Goal: Information Seeking & Learning: Learn about a topic

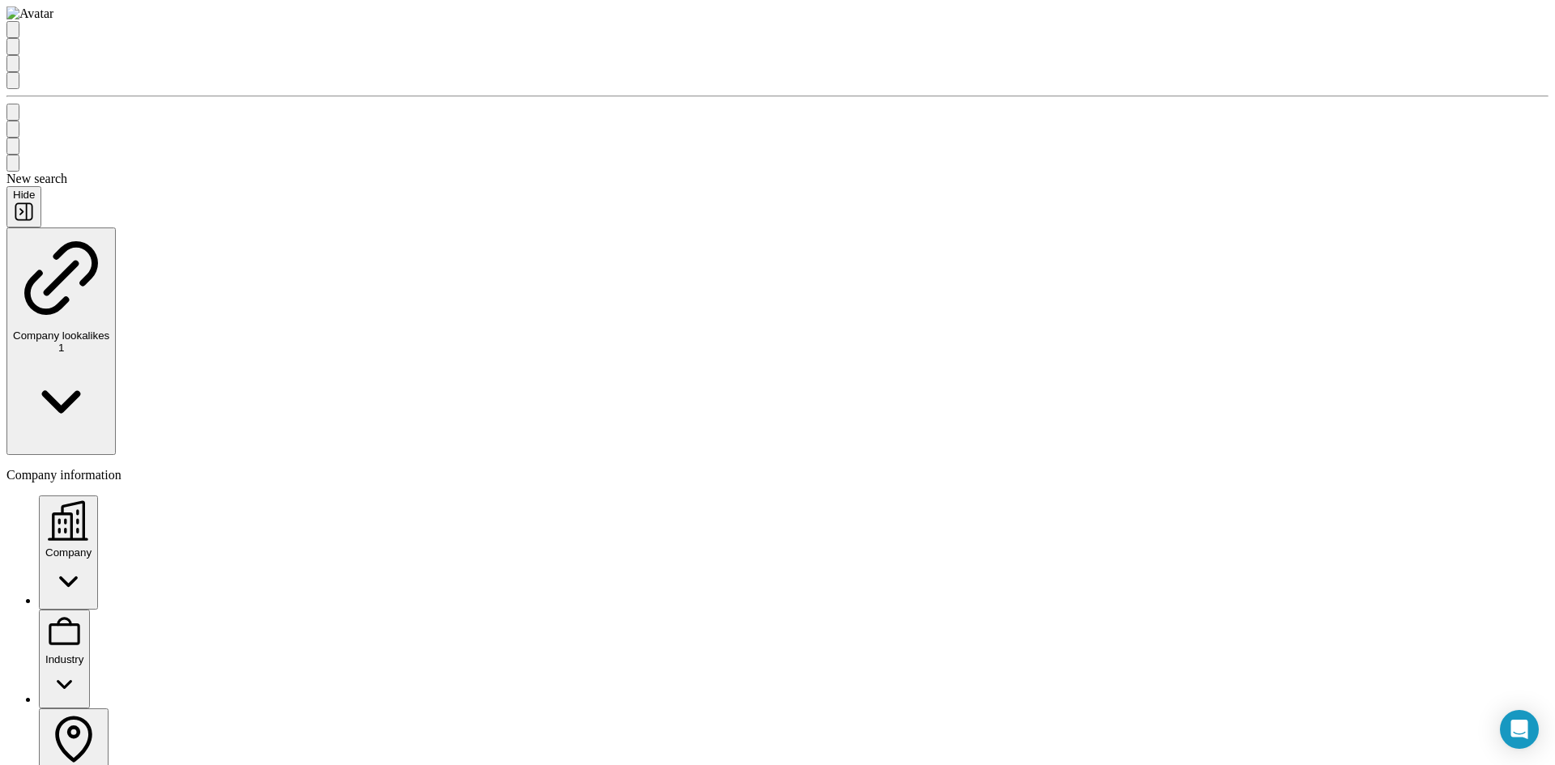
drag, startPoint x: 892, startPoint y: 60, endPoint x: 905, endPoint y: 19, distance: 42.5
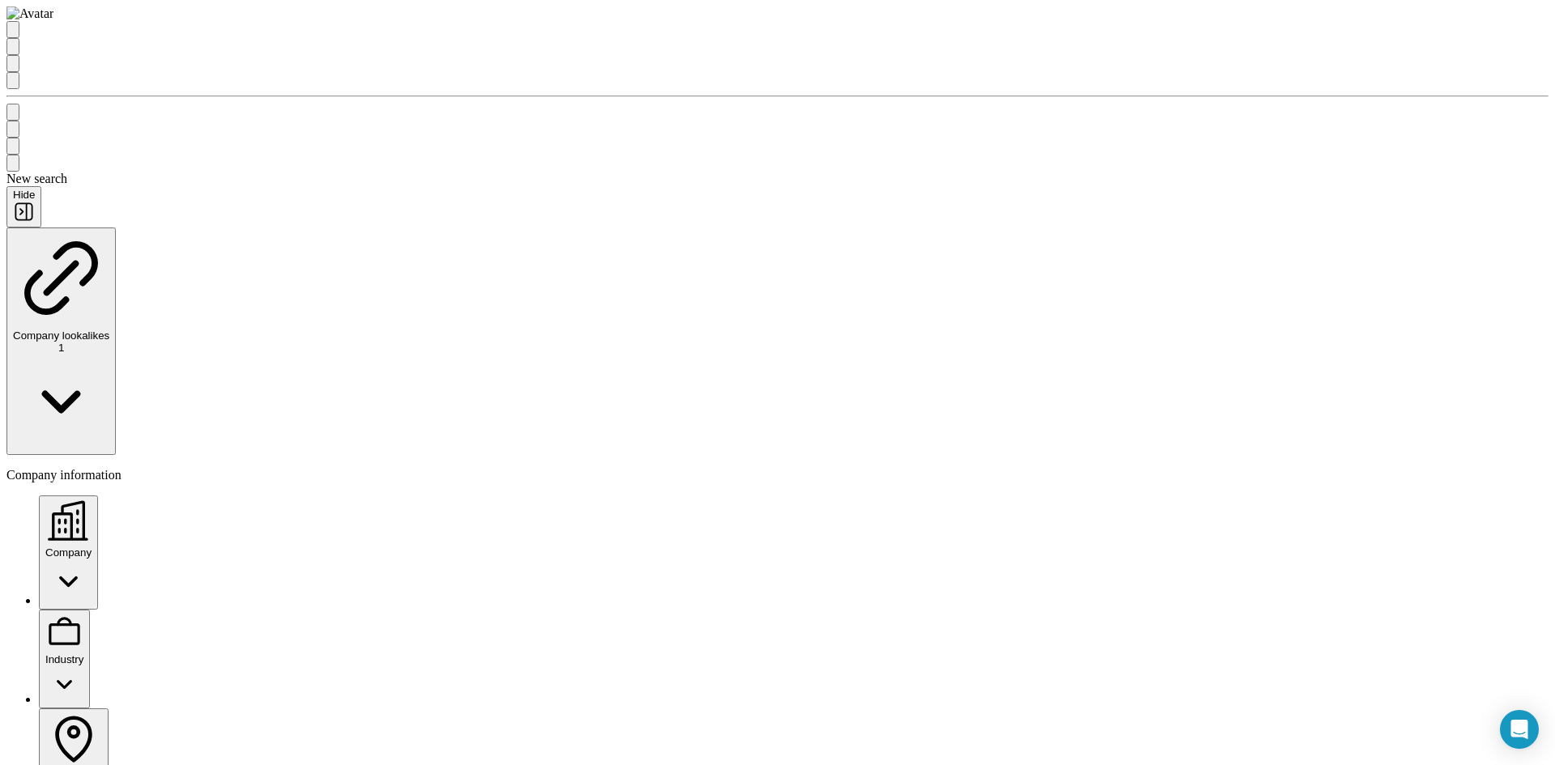
scroll to position [3159, 0]
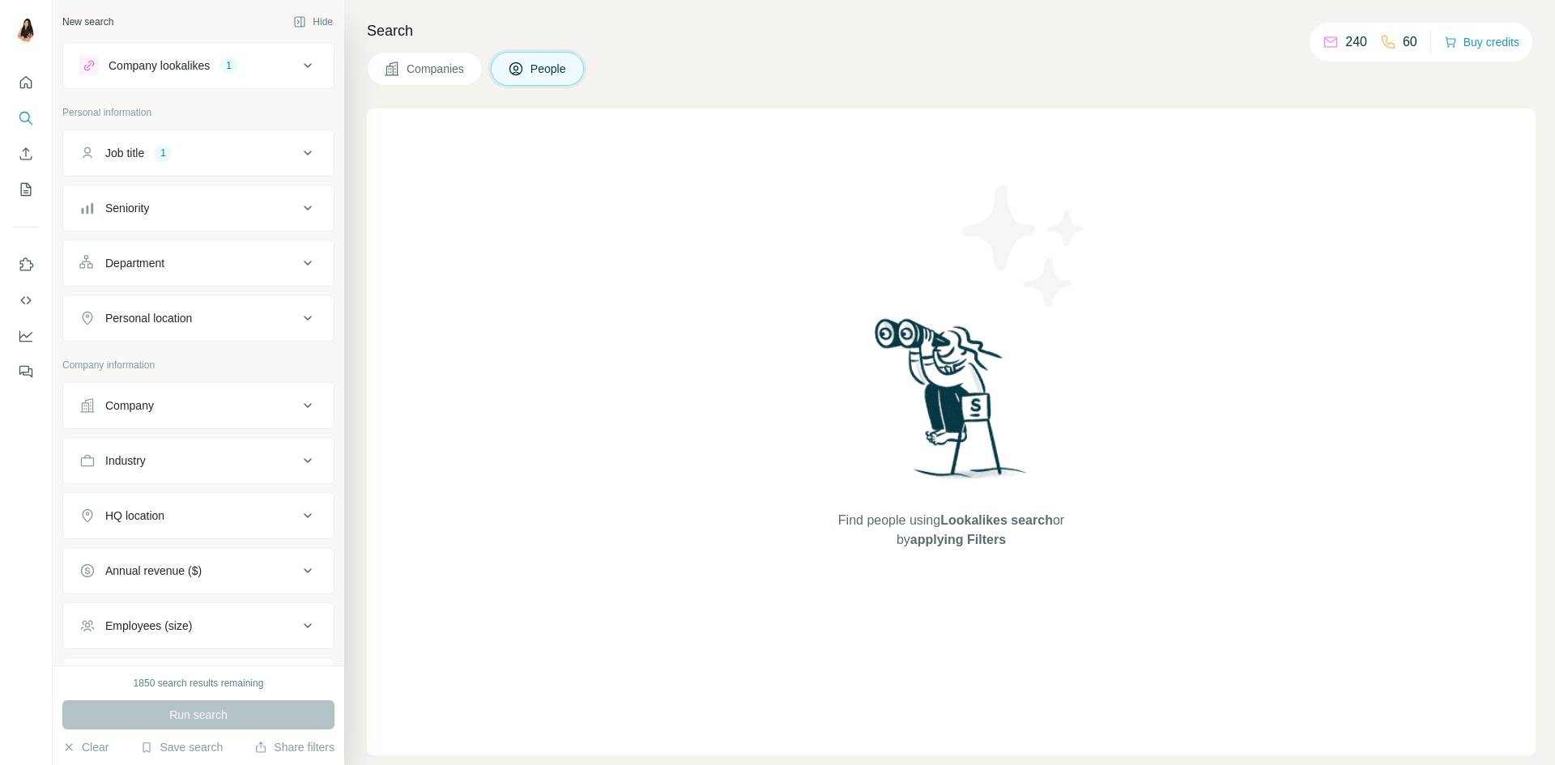
click at [448, 81] on button "Companies" at bounding box center [425, 69] width 116 height 34
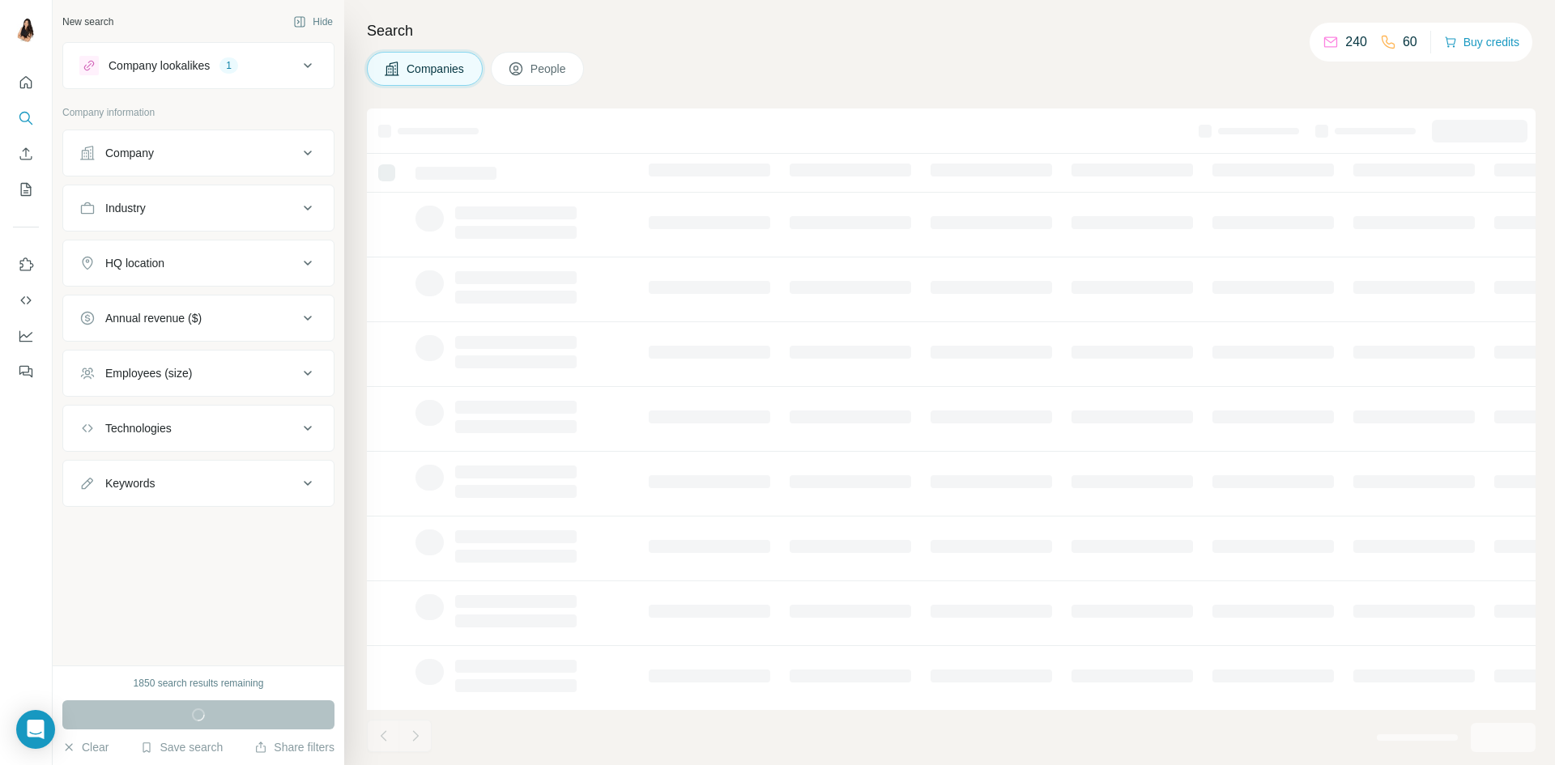
click at [175, 319] on div "Annual revenue ($)" at bounding box center [153, 318] width 96 height 16
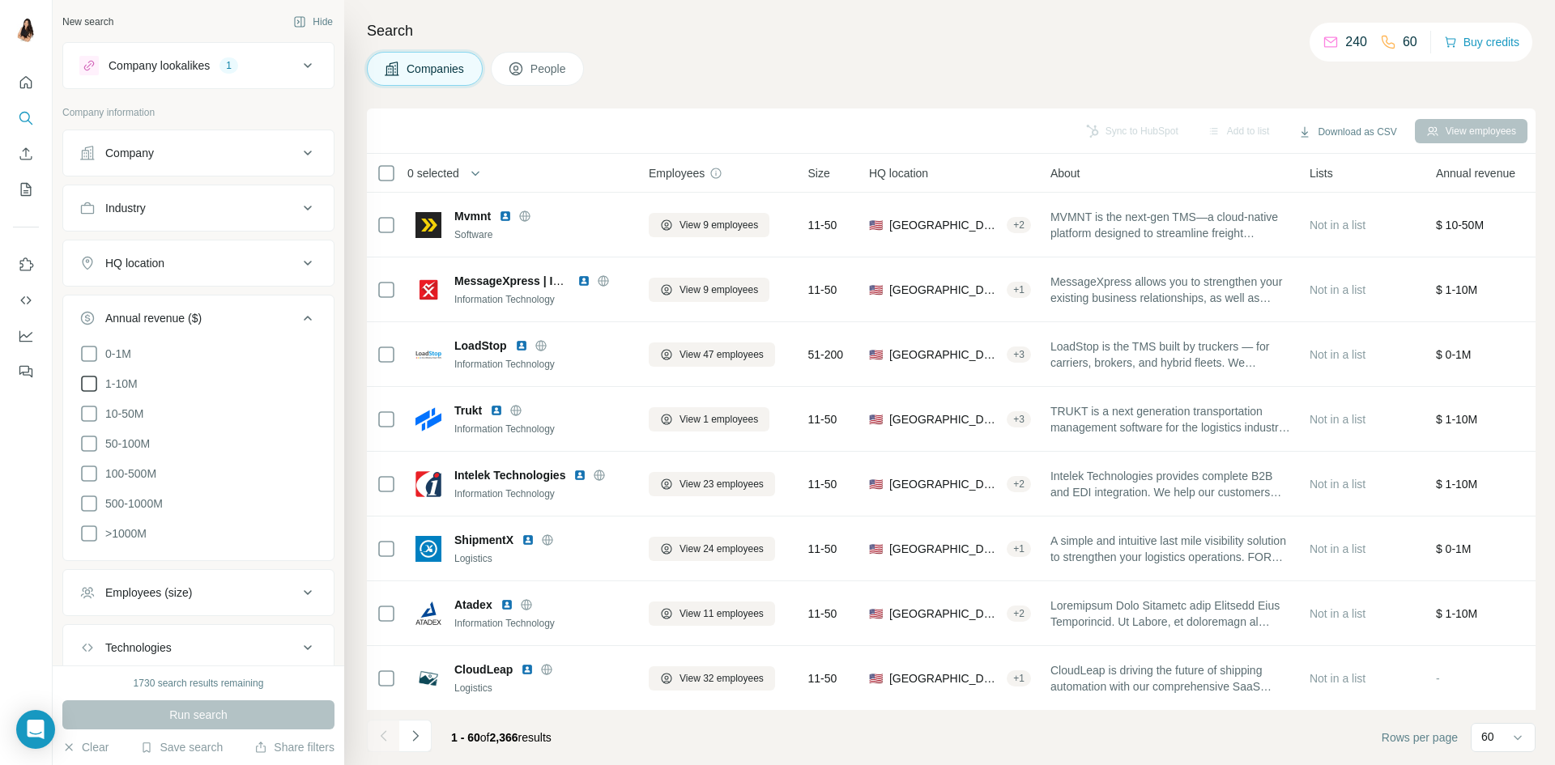
click at [96, 379] on icon at bounding box center [88, 383] width 19 height 19
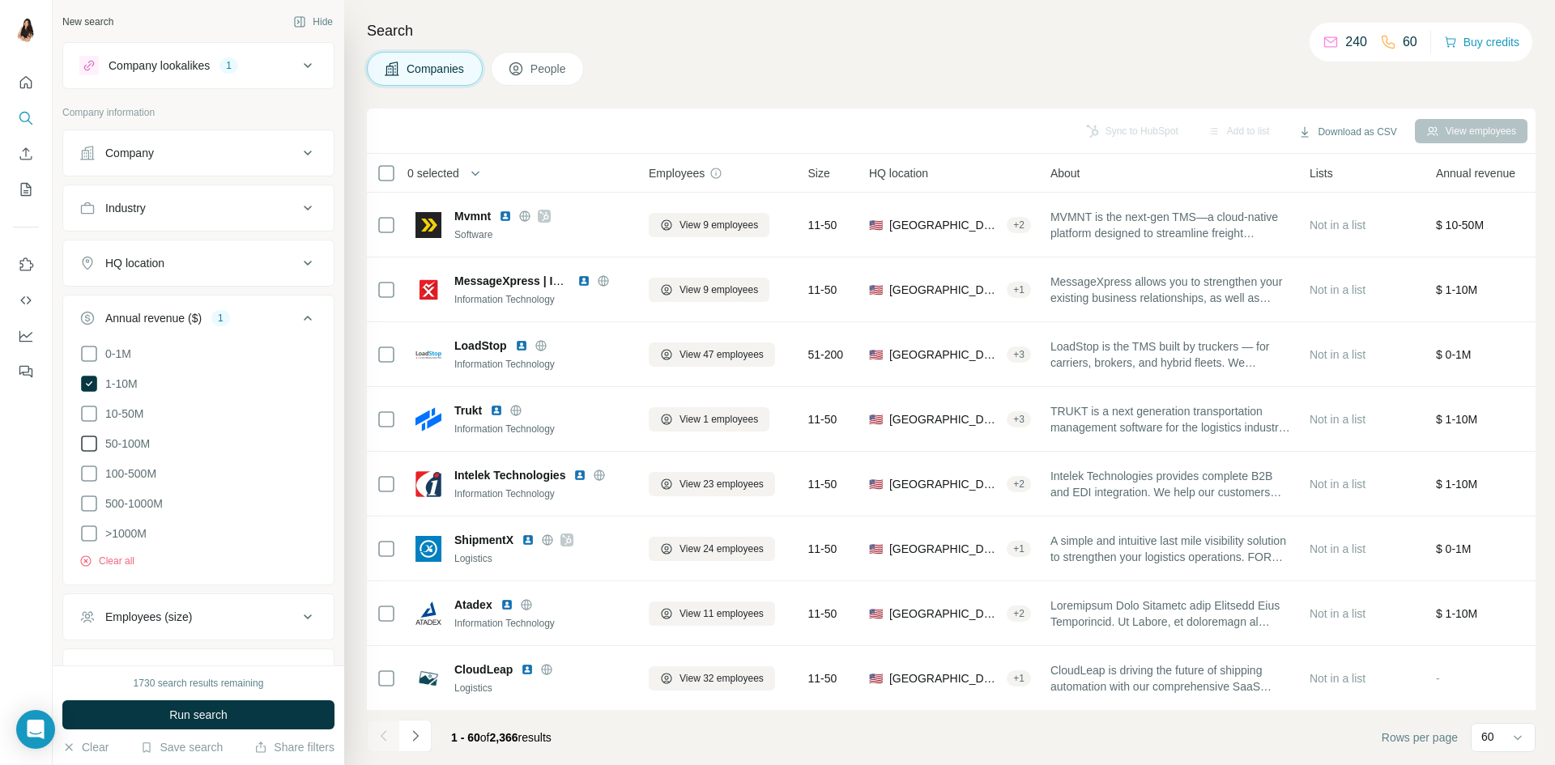
drag, startPoint x: 90, startPoint y: 415, endPoint x: 93, endPoint y: 433, distance: 18.1
click at [90, 414] on icon at bounding box center [88, 413] width 19 height 19
click at [90, 439] on icon at bounding box center [88, 443] width 19 height 19
click at [85, 470] on icon at bounding box center [88, 473] width 19 height 19
click at [147, 265] on div "HQ location" at bounding box center [134, 263] width 59 height 16
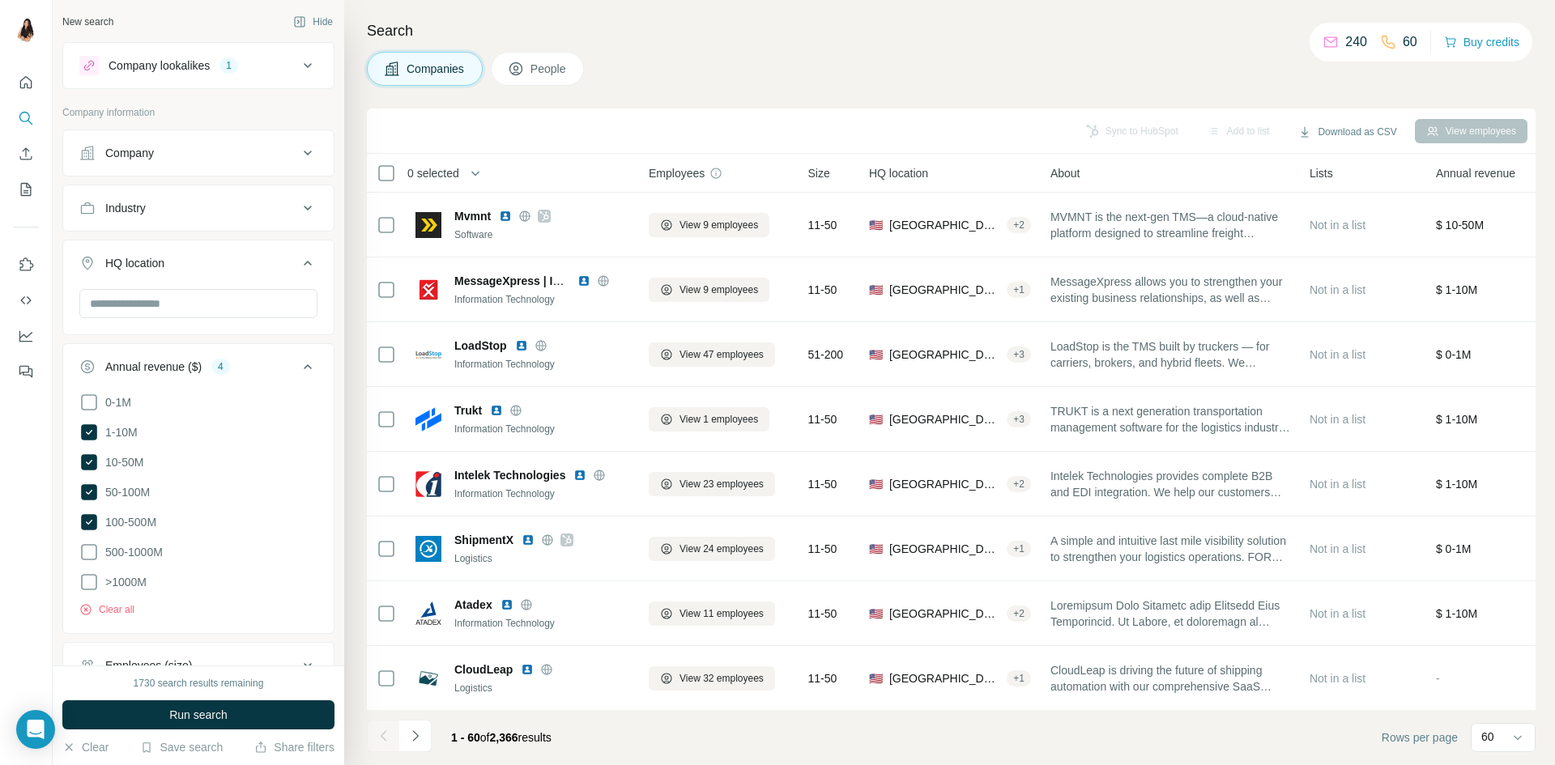
click at [148, 265] on div "HQ location" at bounding box center [134, 263] width 59 height 16
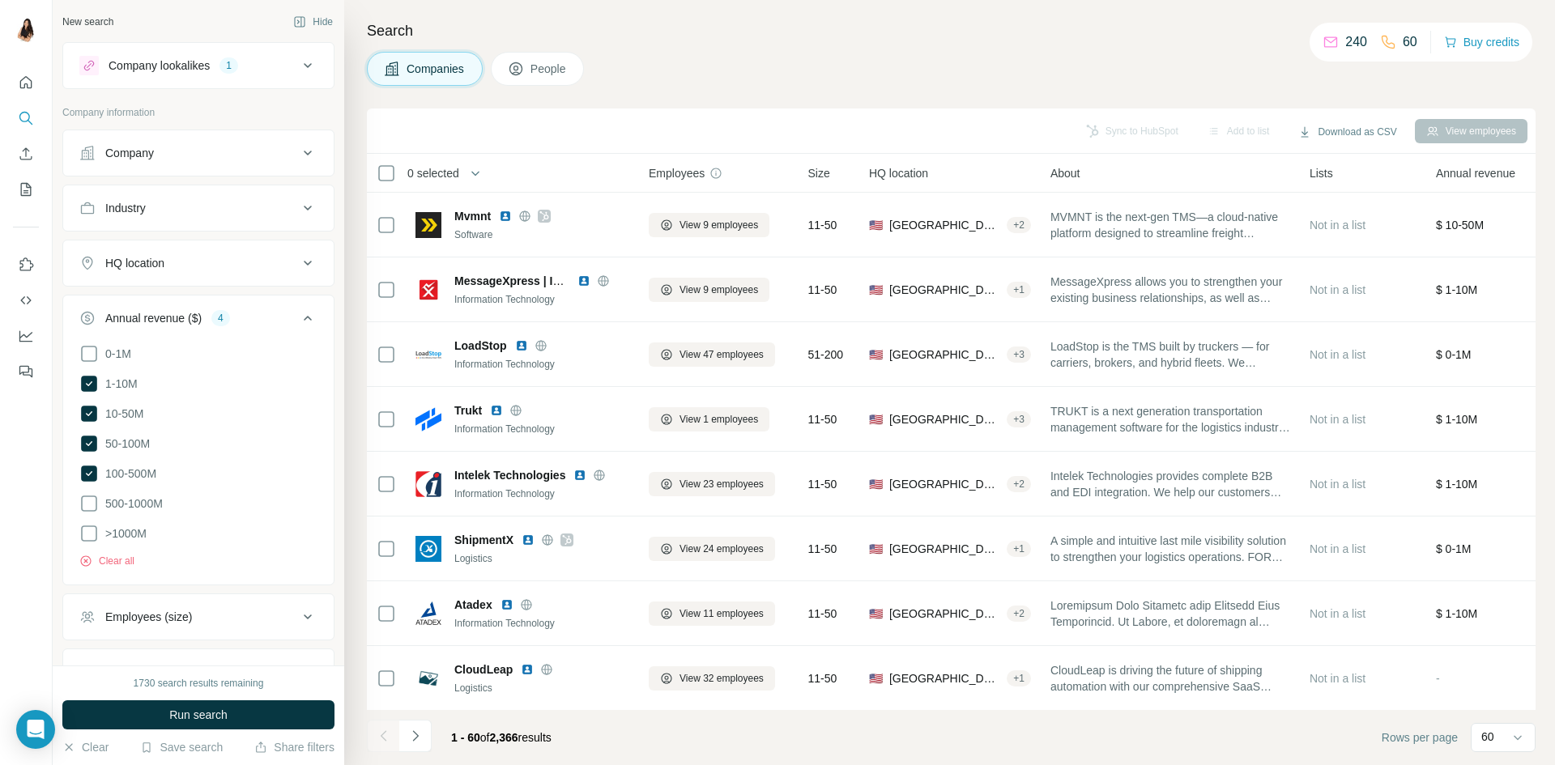
click at [160, 217] on button "Industry" at bounding box center [198, 208] width 271 height 39
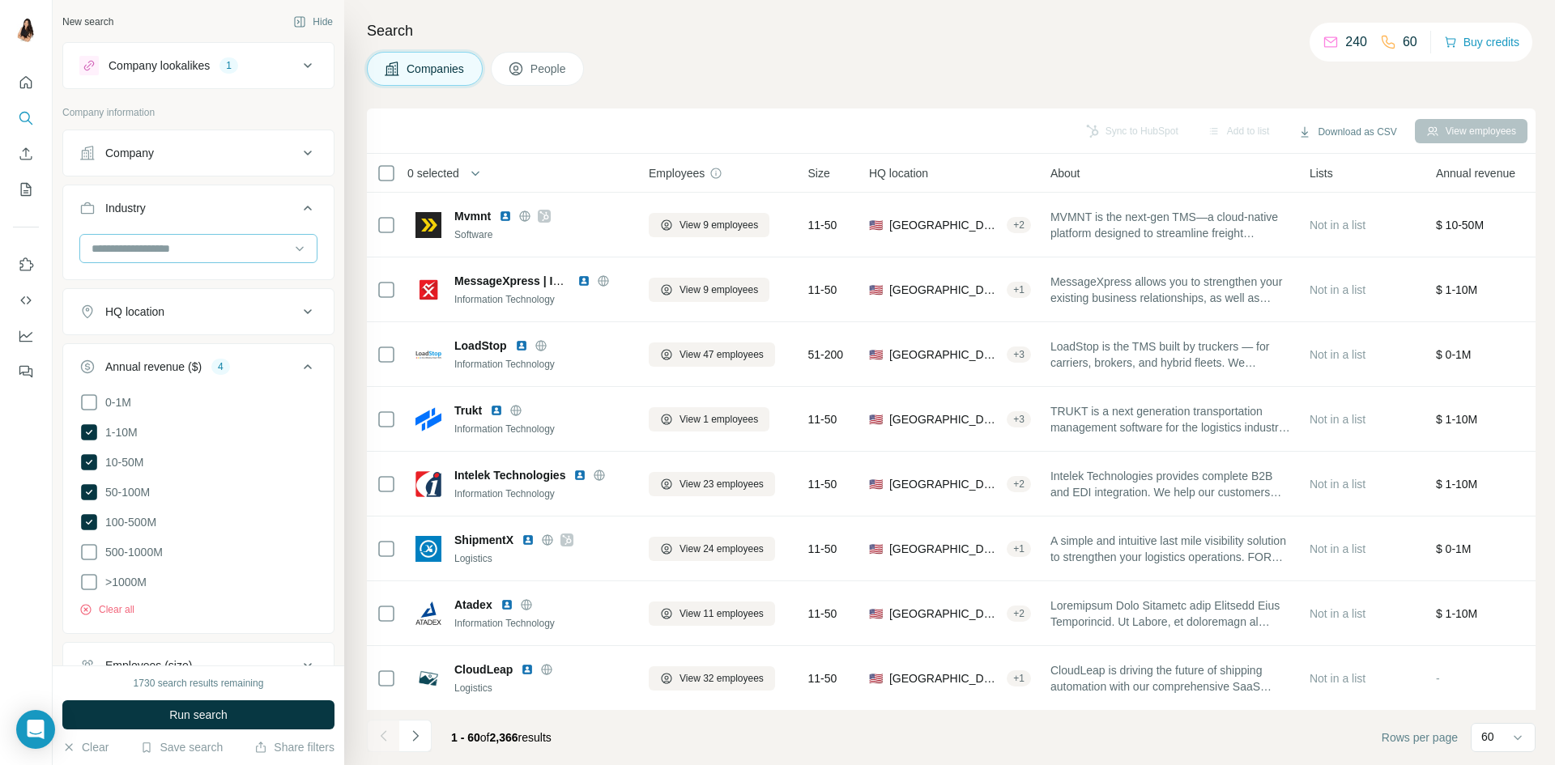
click at [173, 245] on input at bounding box center [190, 249] width 200 height 18
click at [163, 164] on button "Company" at bounding box center [198, 153] width 271 height 39
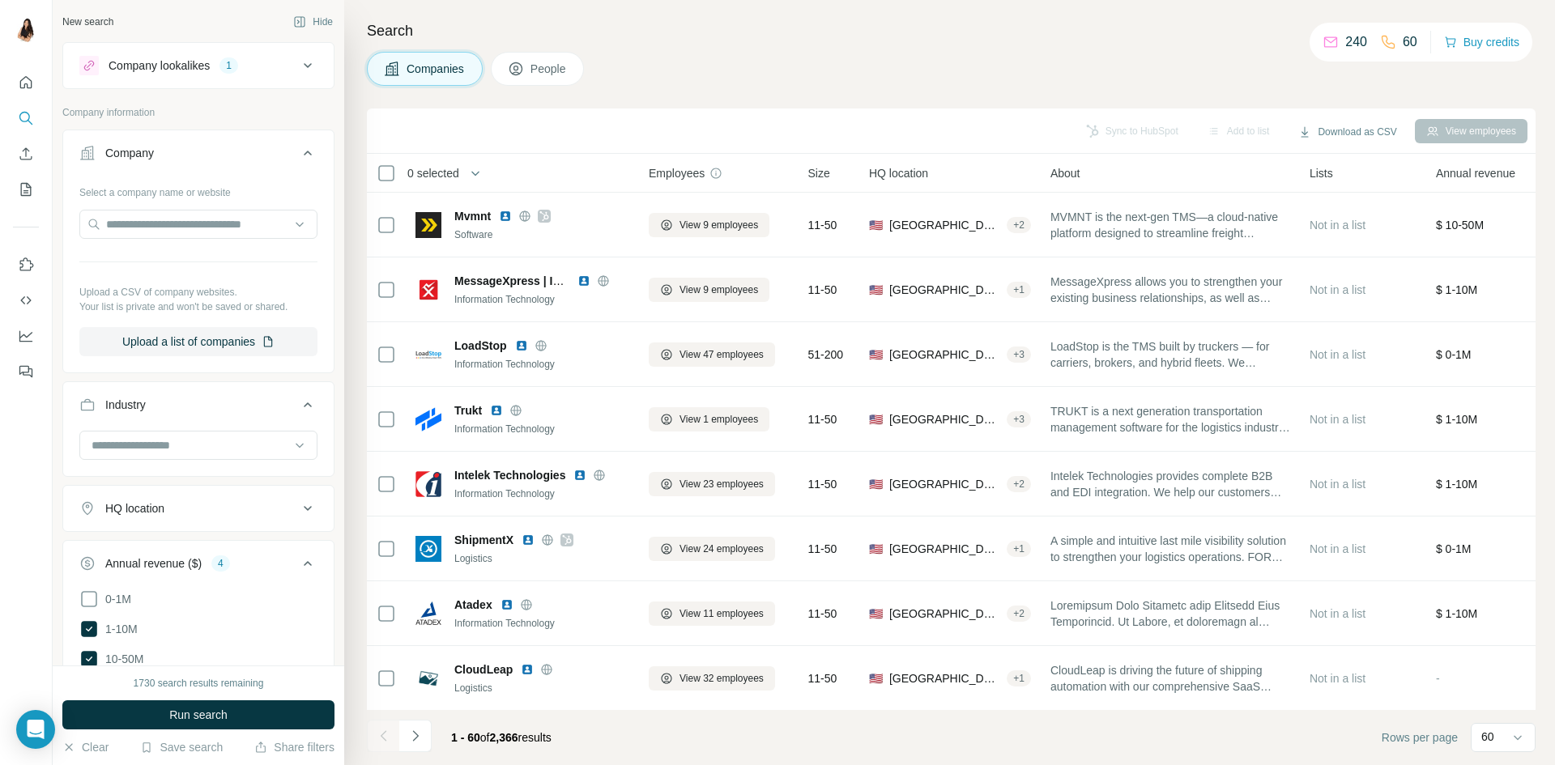
click at [163, 164] on button "Company" at bounding box center [198, 156] width 271 height 45
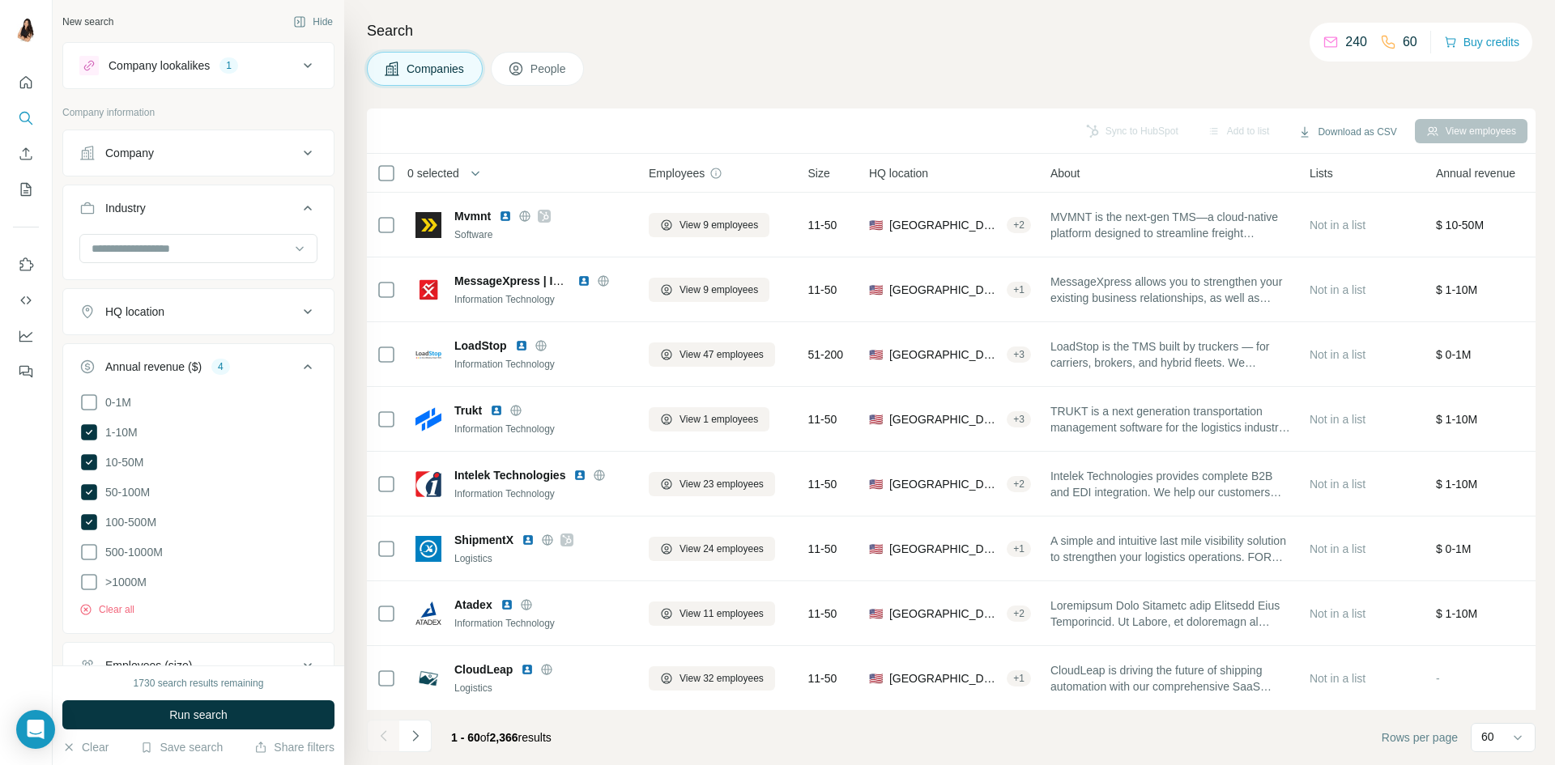
click at [254, 368] on div "Annual revenue ($) 4" at bounding box center [188, 367] width 219 height 16
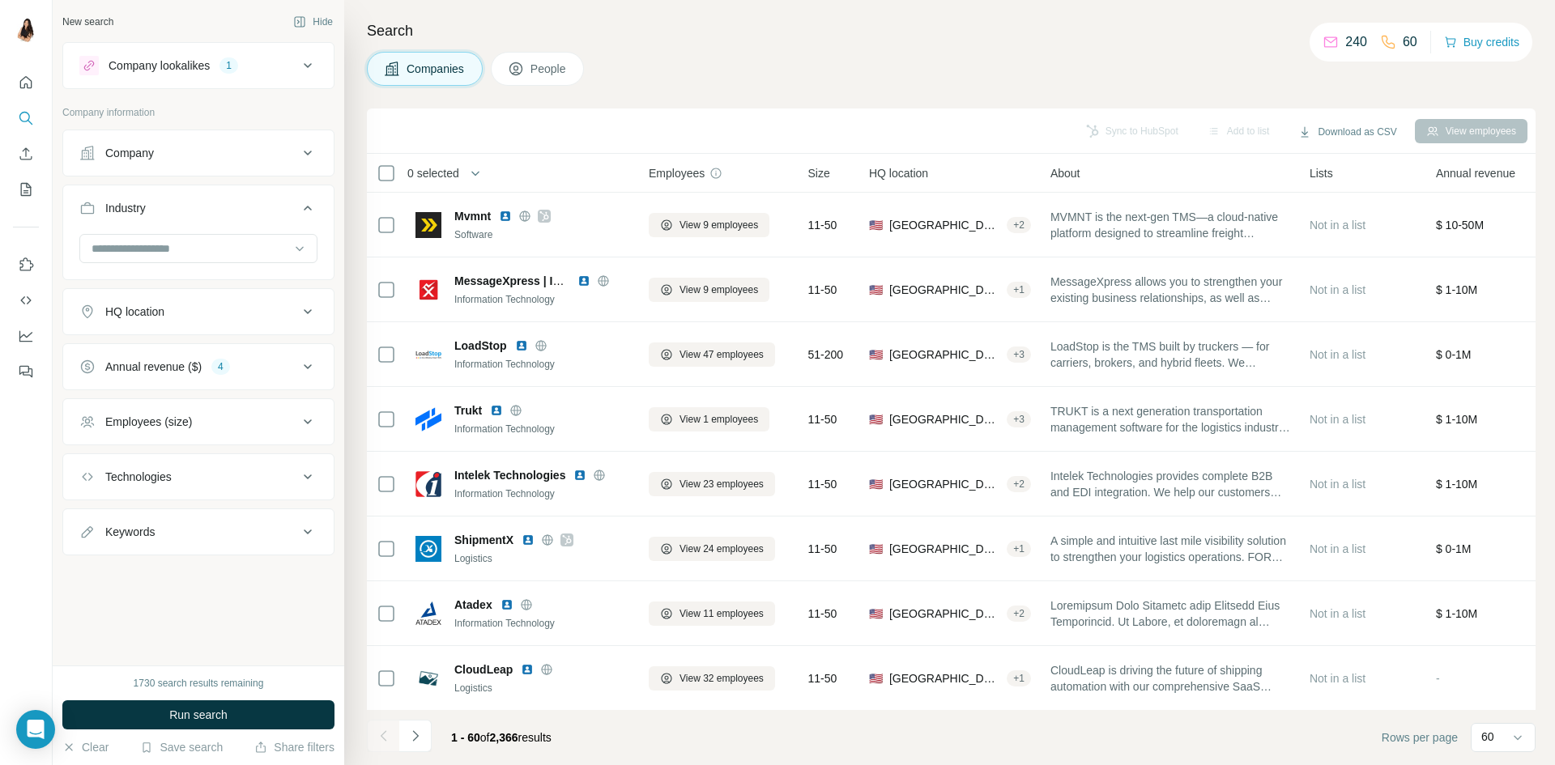
click at [240, 420] on div "Employees (size)" at bounding box center [188, 422] width 219 height 16
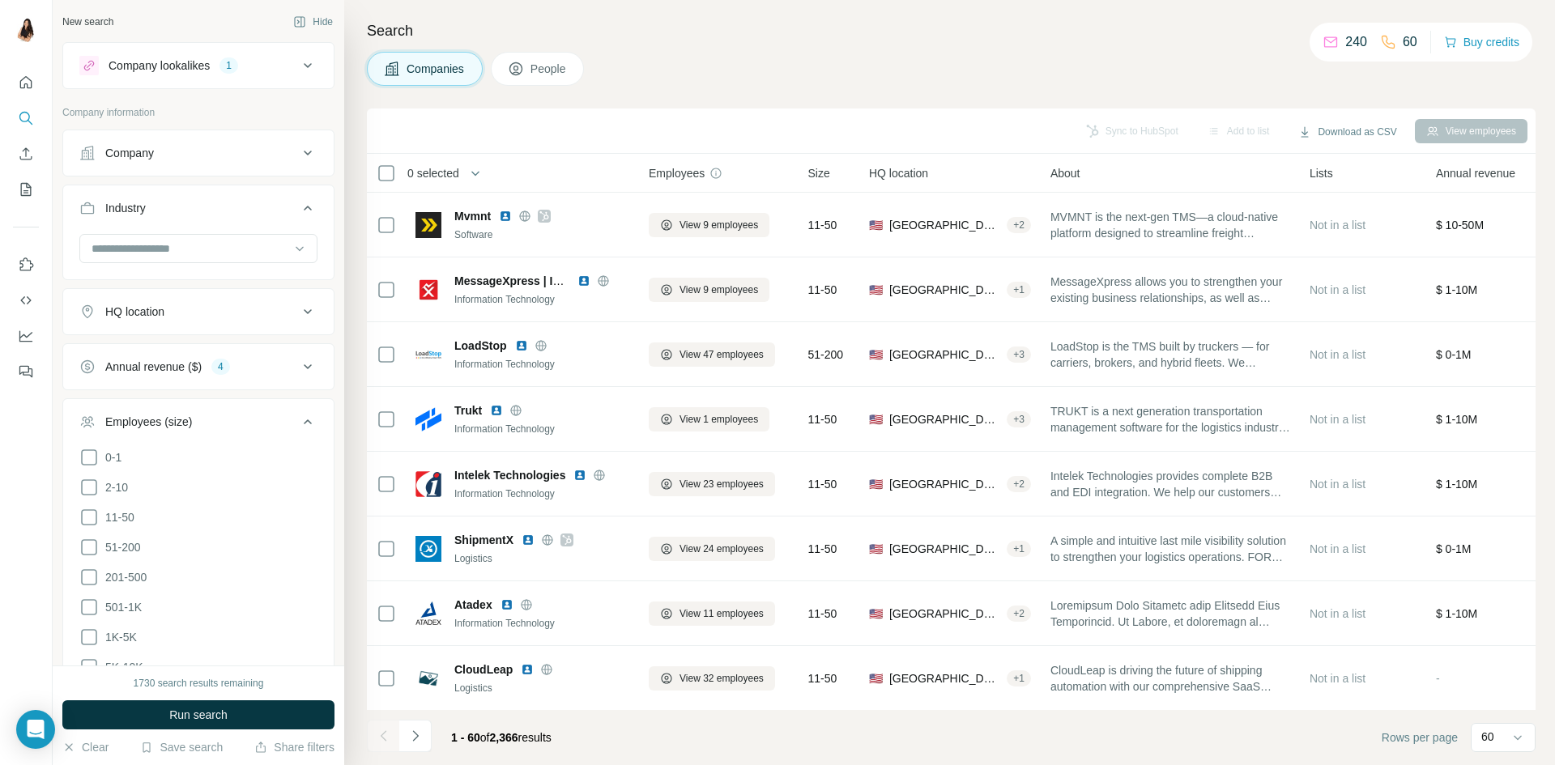
click at [240, 420] on div "Employees (size)" at bounding box center [188, 422] width 219 height 16
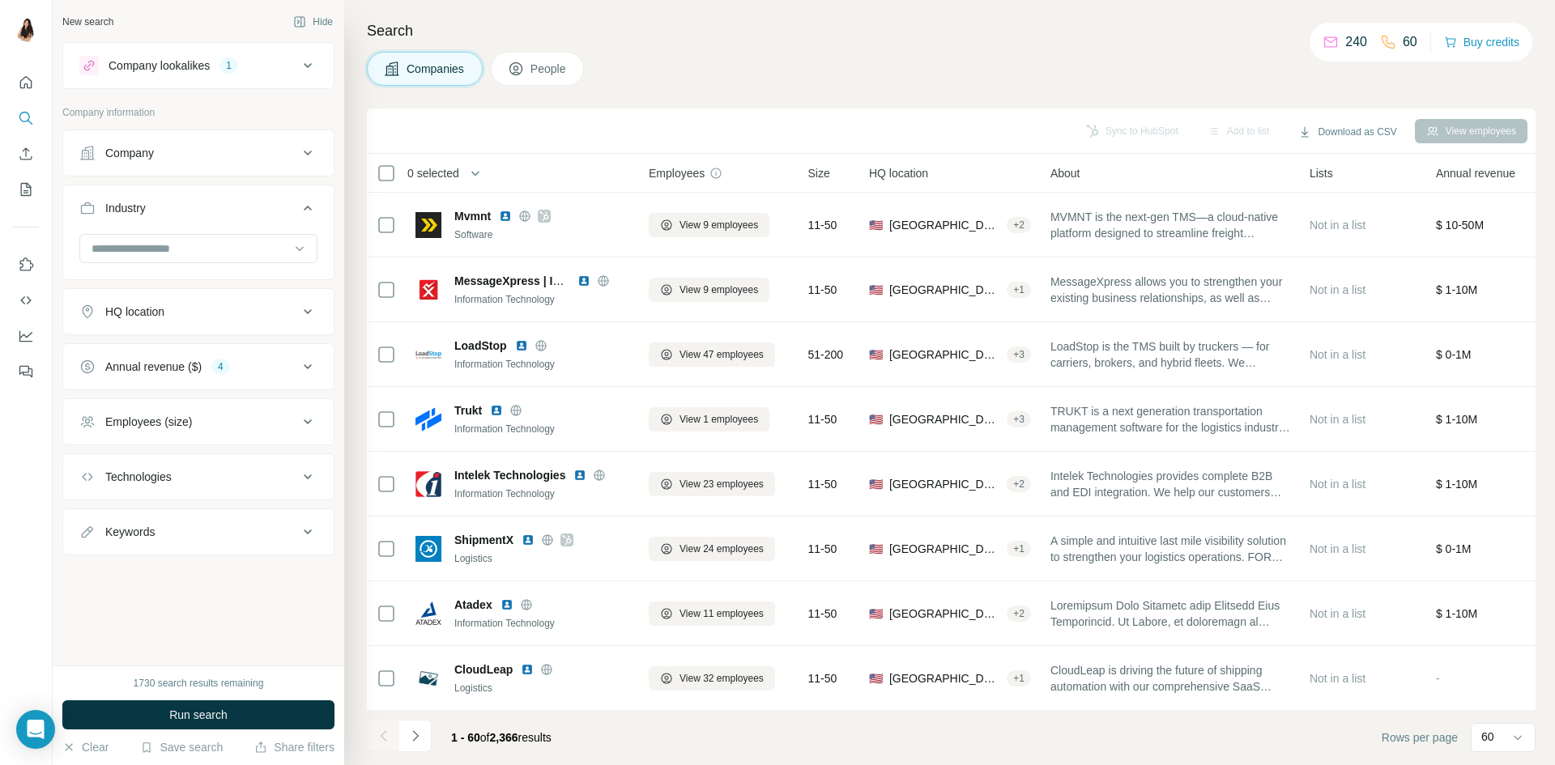
click at [207, 484] on div "Technologies" at bounding box center [188, 477] width 219 height 16
click at [215, 712] on span "Run search" at bounding box center [198, 715] width 58 height 16
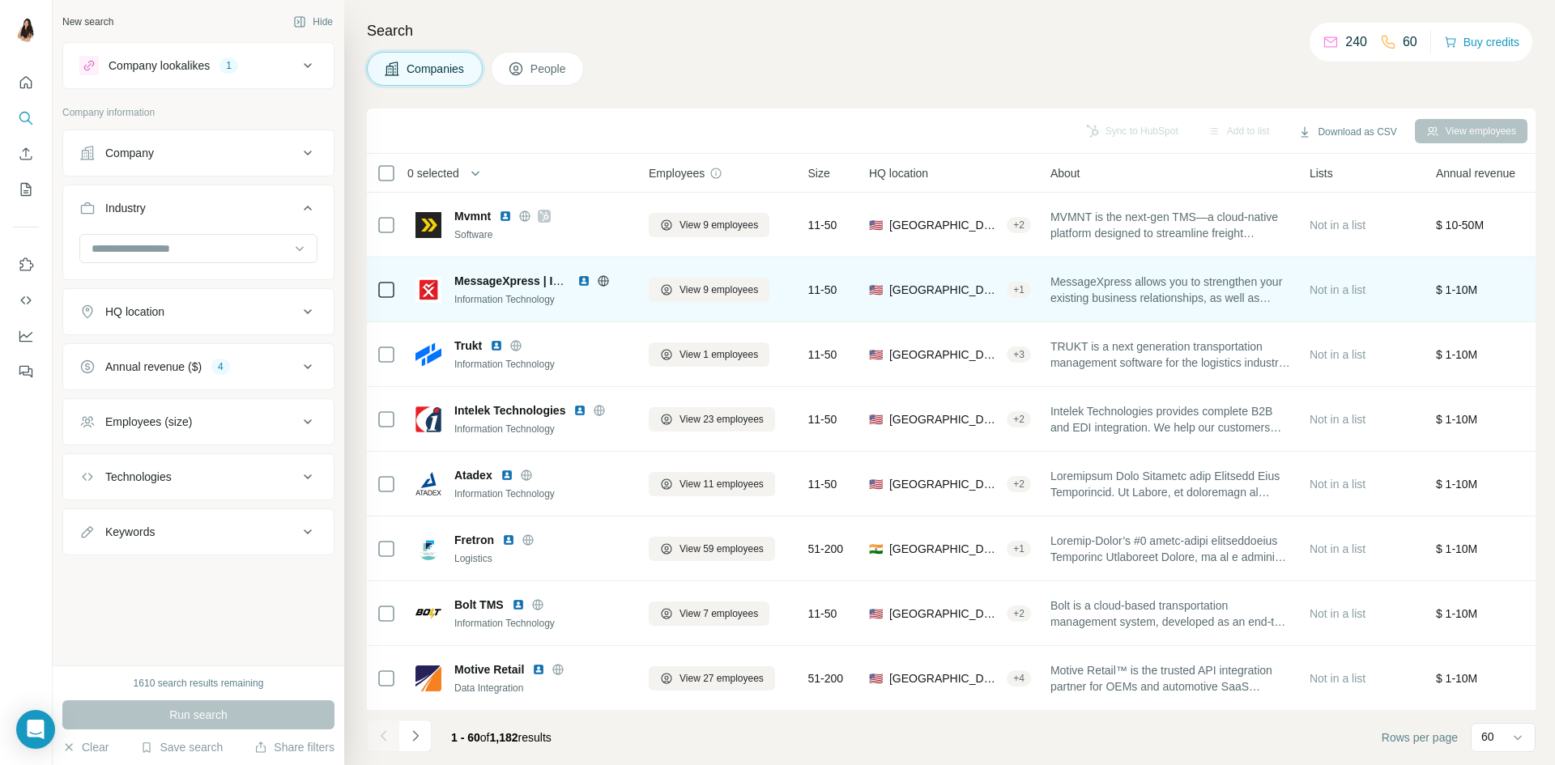
click at [585, 275] on img at bounding box center [583, 281] width 13 height 13
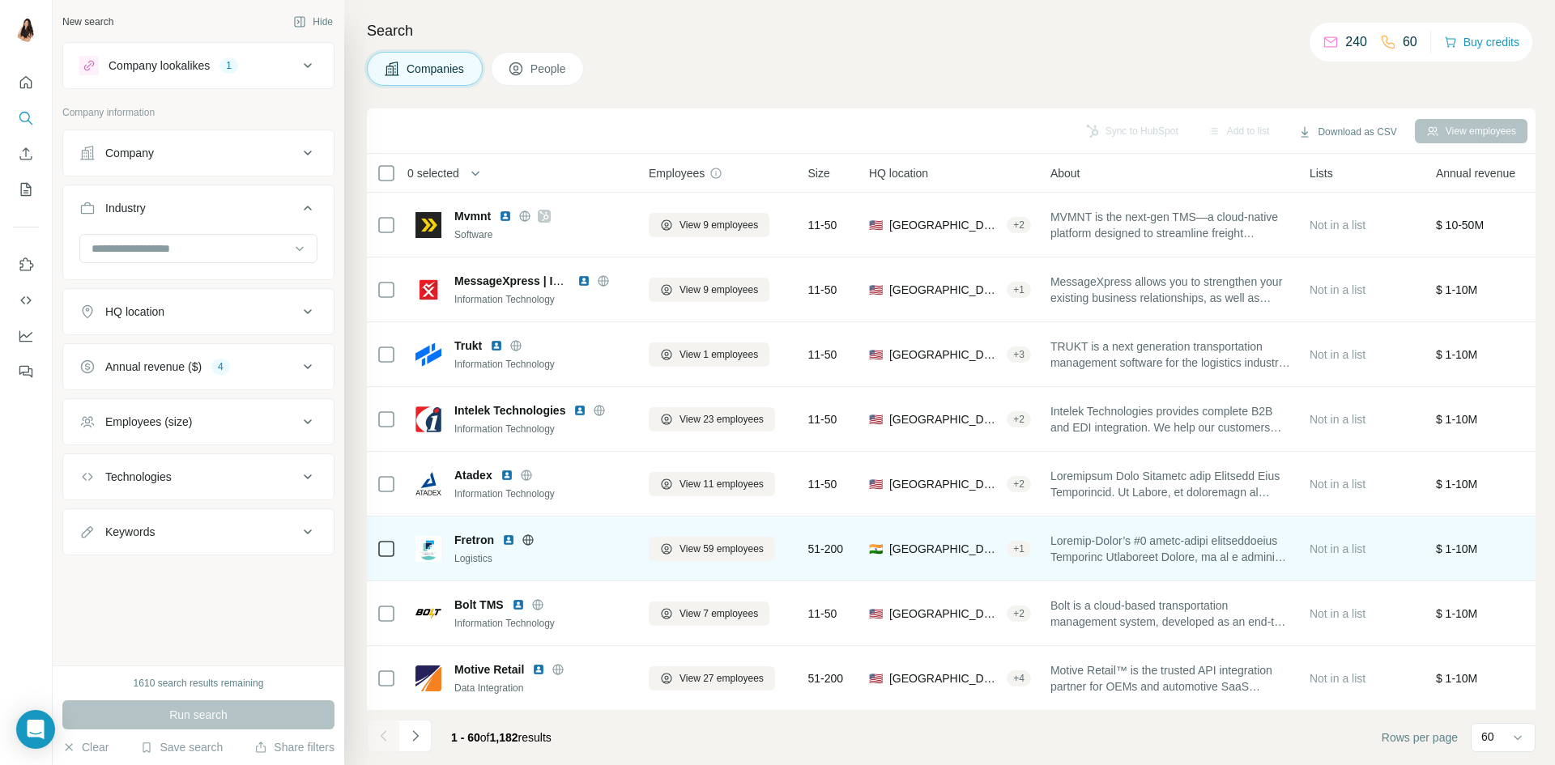
click at [511, 535] on img at bounding box center [508, 540] width 13 height 13
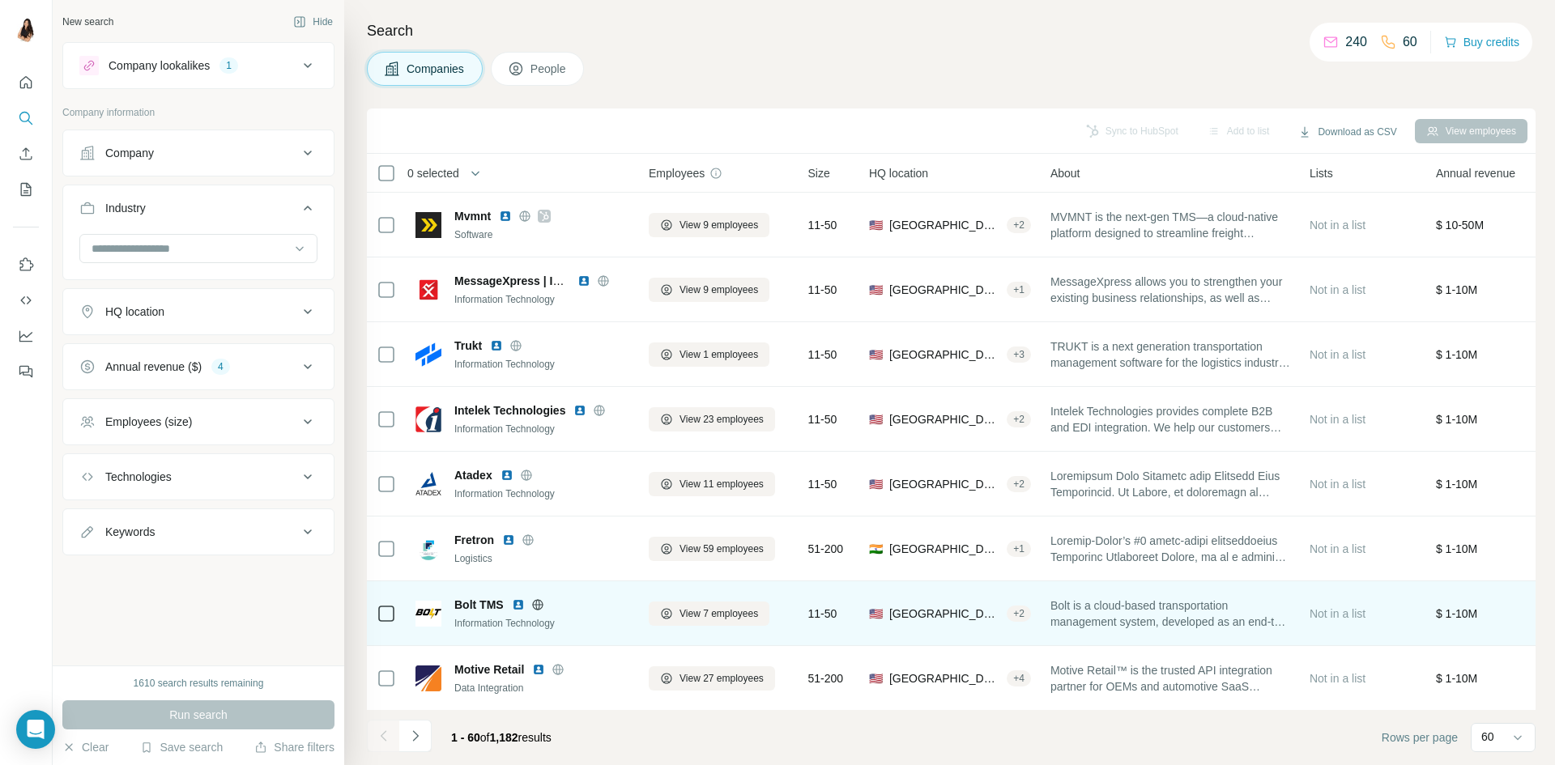
click at [514, 604] on img at bounding box center [518, 605] width 13 height 13
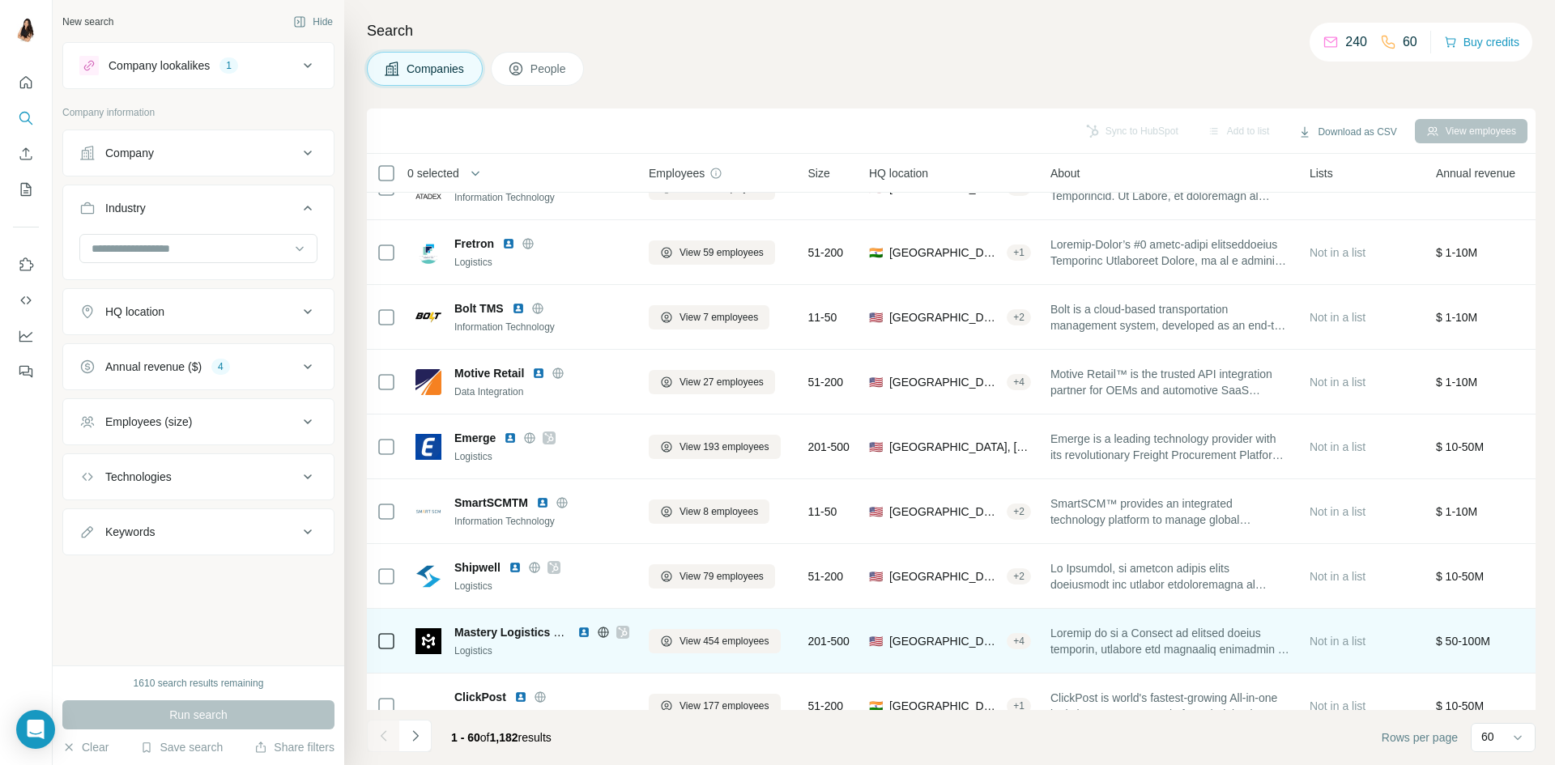
scroll to position [324, 0]
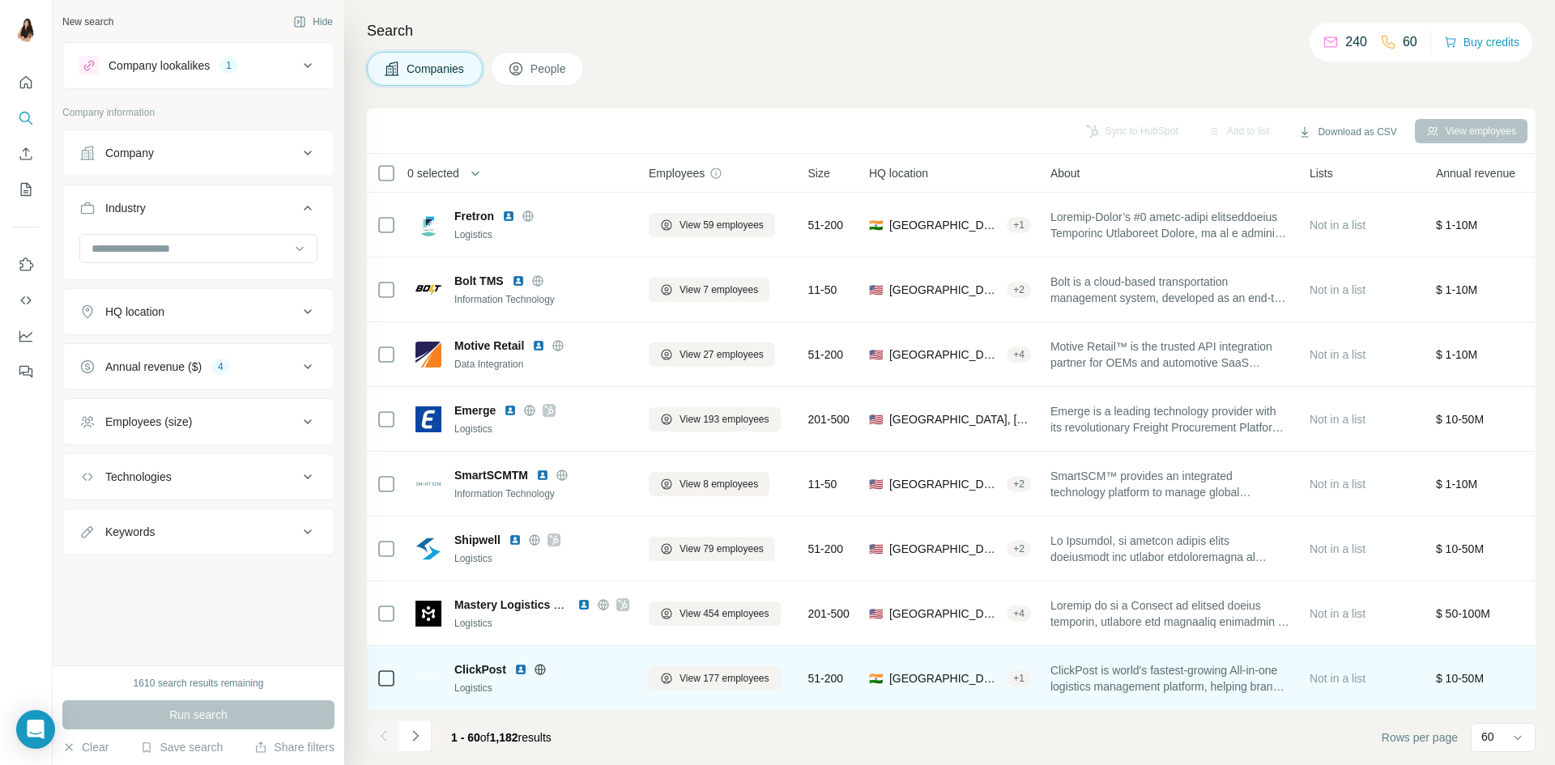
click at [519, 664] on img at bounding box center [520, 669] width 13 height 13
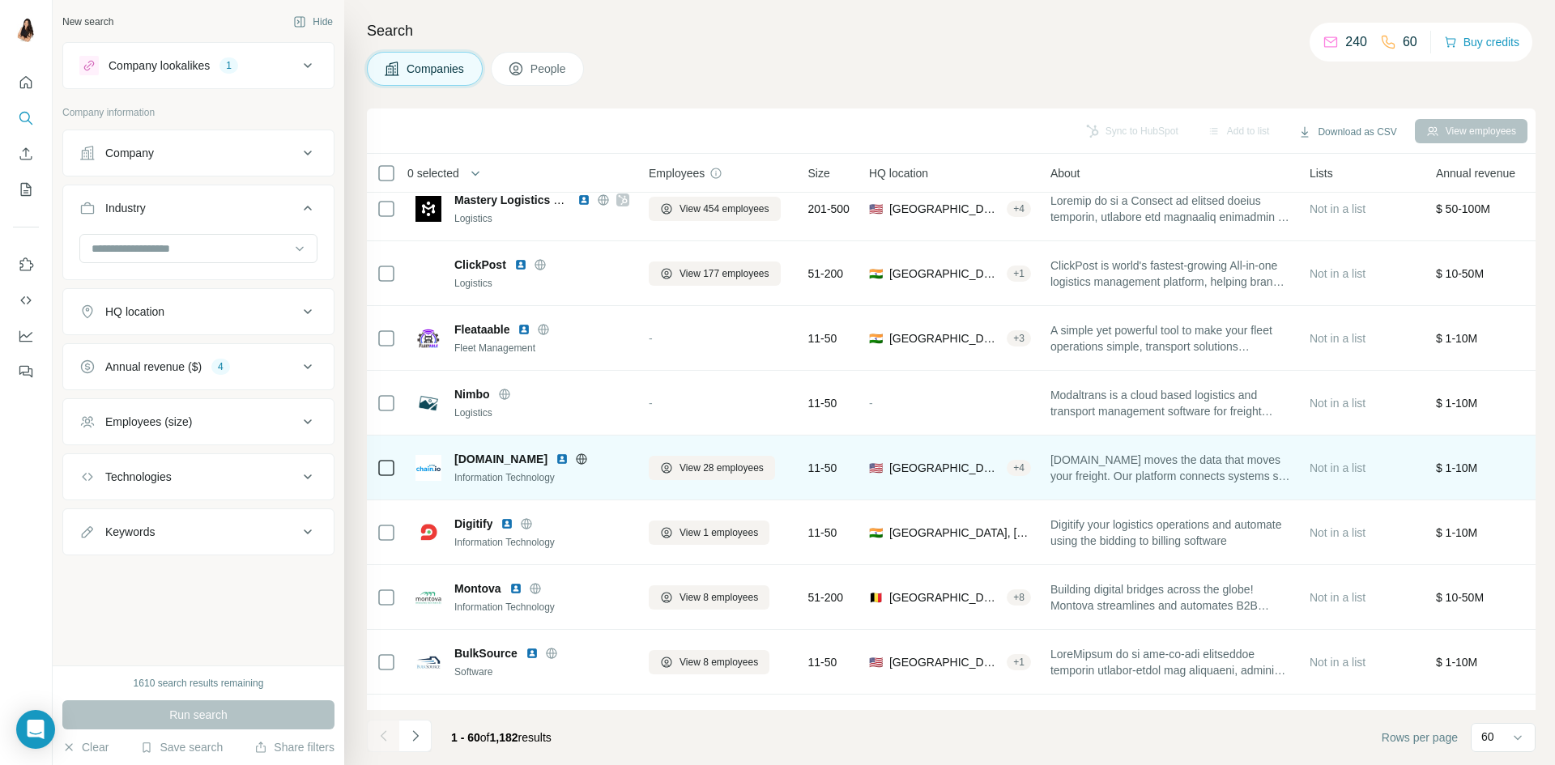
scroll to position [810, 0]
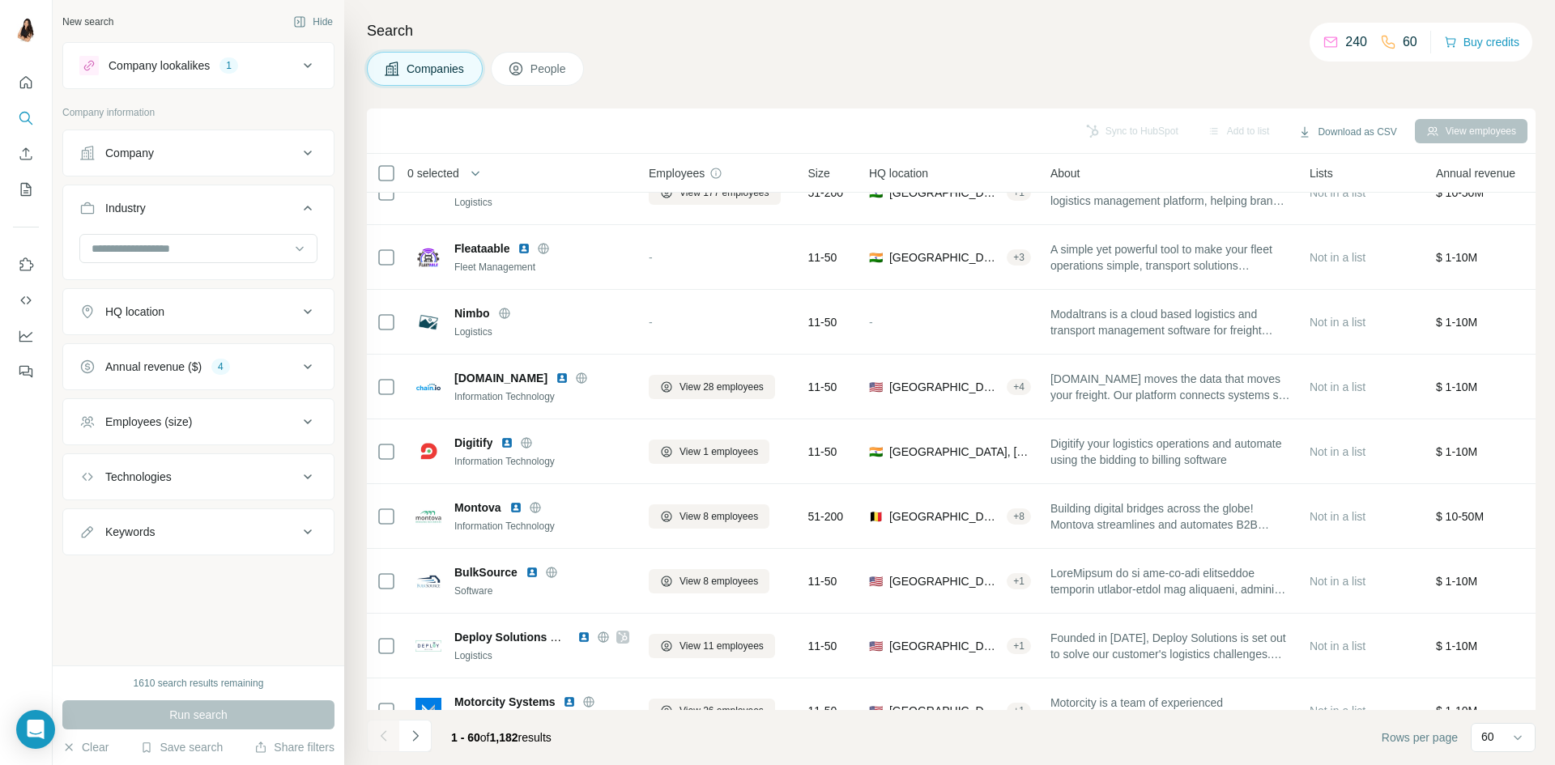
click at [211, 151] on div "Company" at bounding box center [188, 153] width 219 height 16
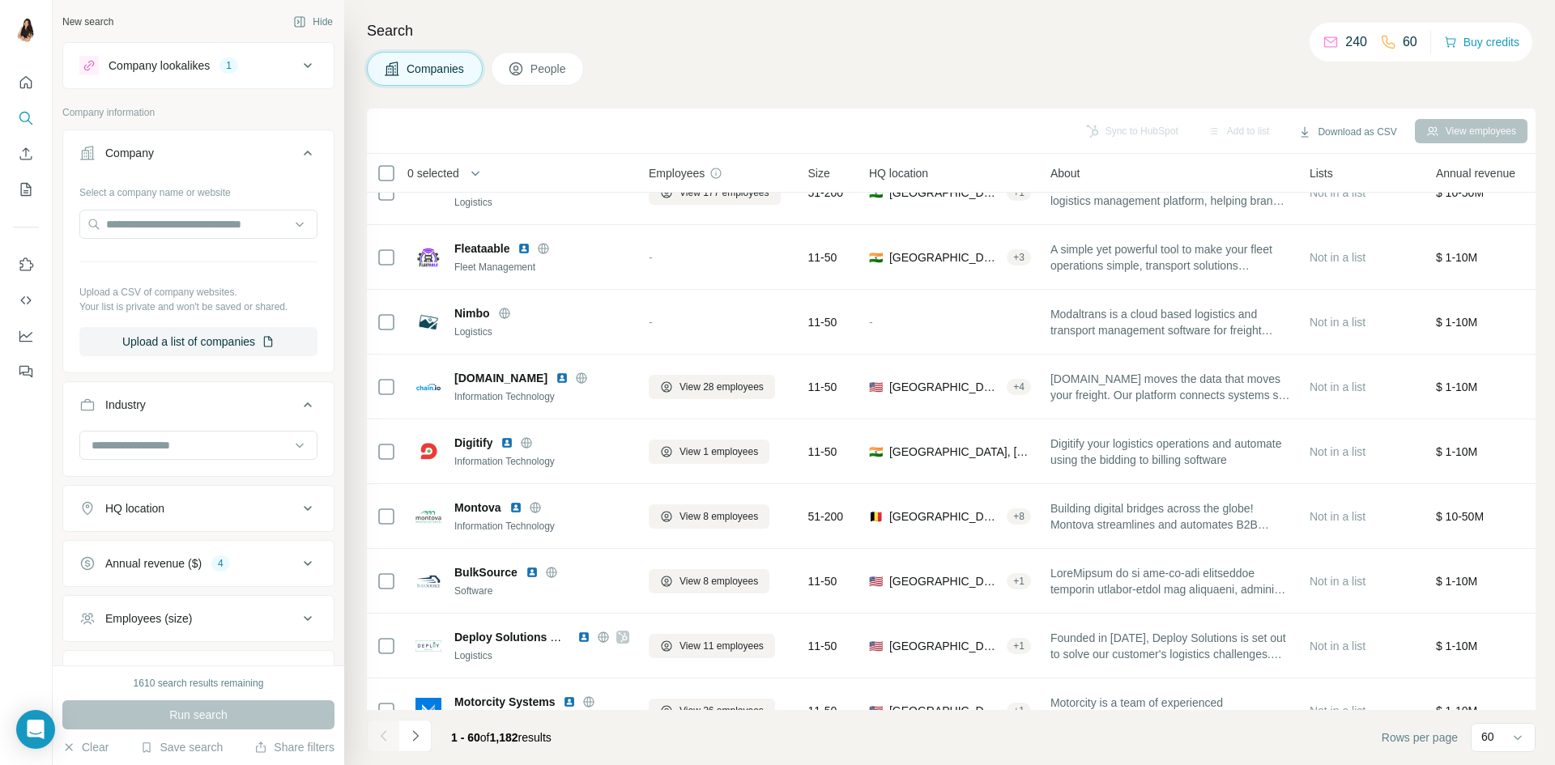
click at [211, 151] on div "Company" at bounding box center [188, 153] width 219 height 16
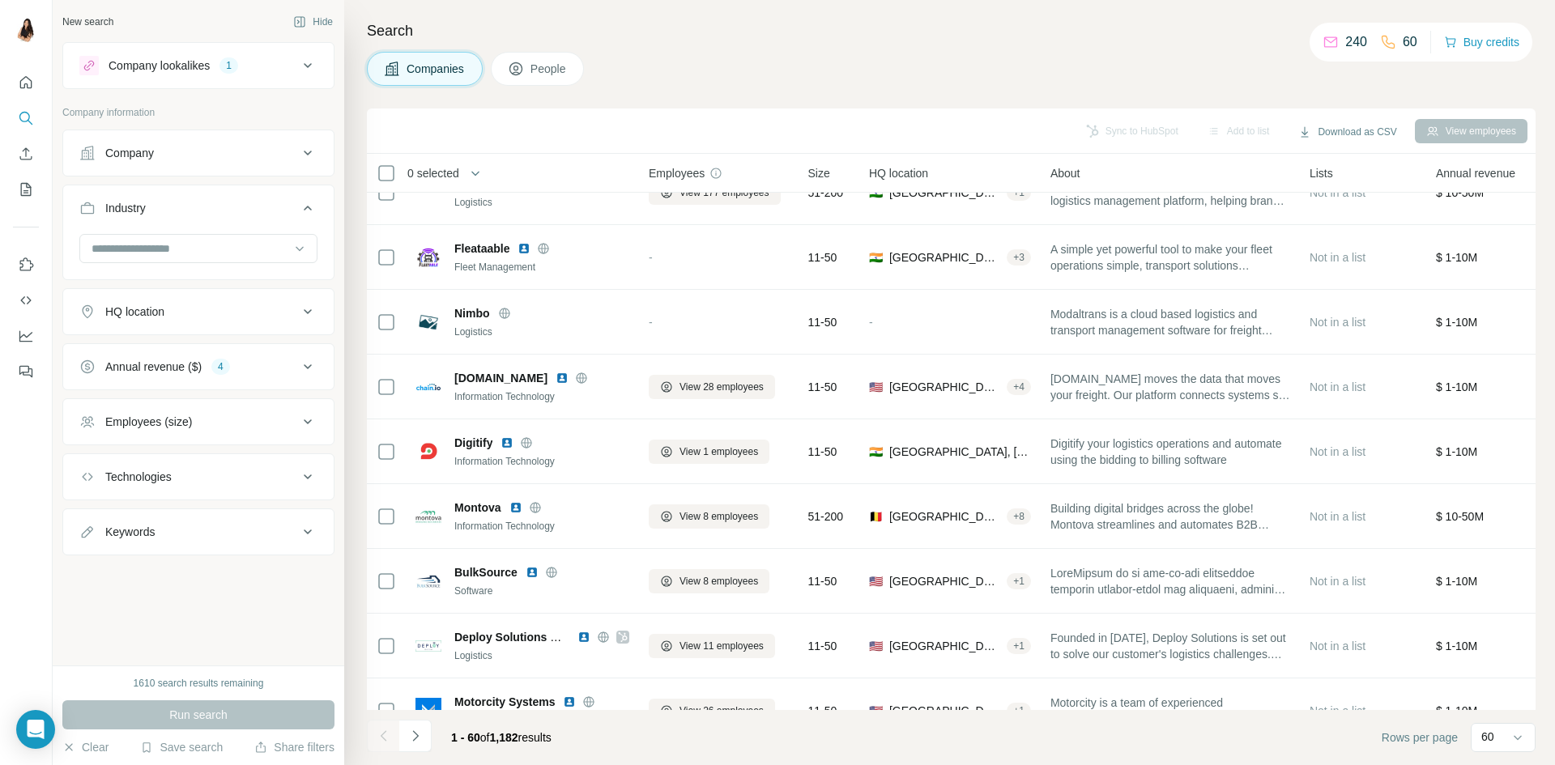
click at [191, 300] on button "HQ location" at bounding box center [198, 311] width 271 height 39
click at [185, 342] on input "text" at bounding box center [198, 352] width 238 height 29
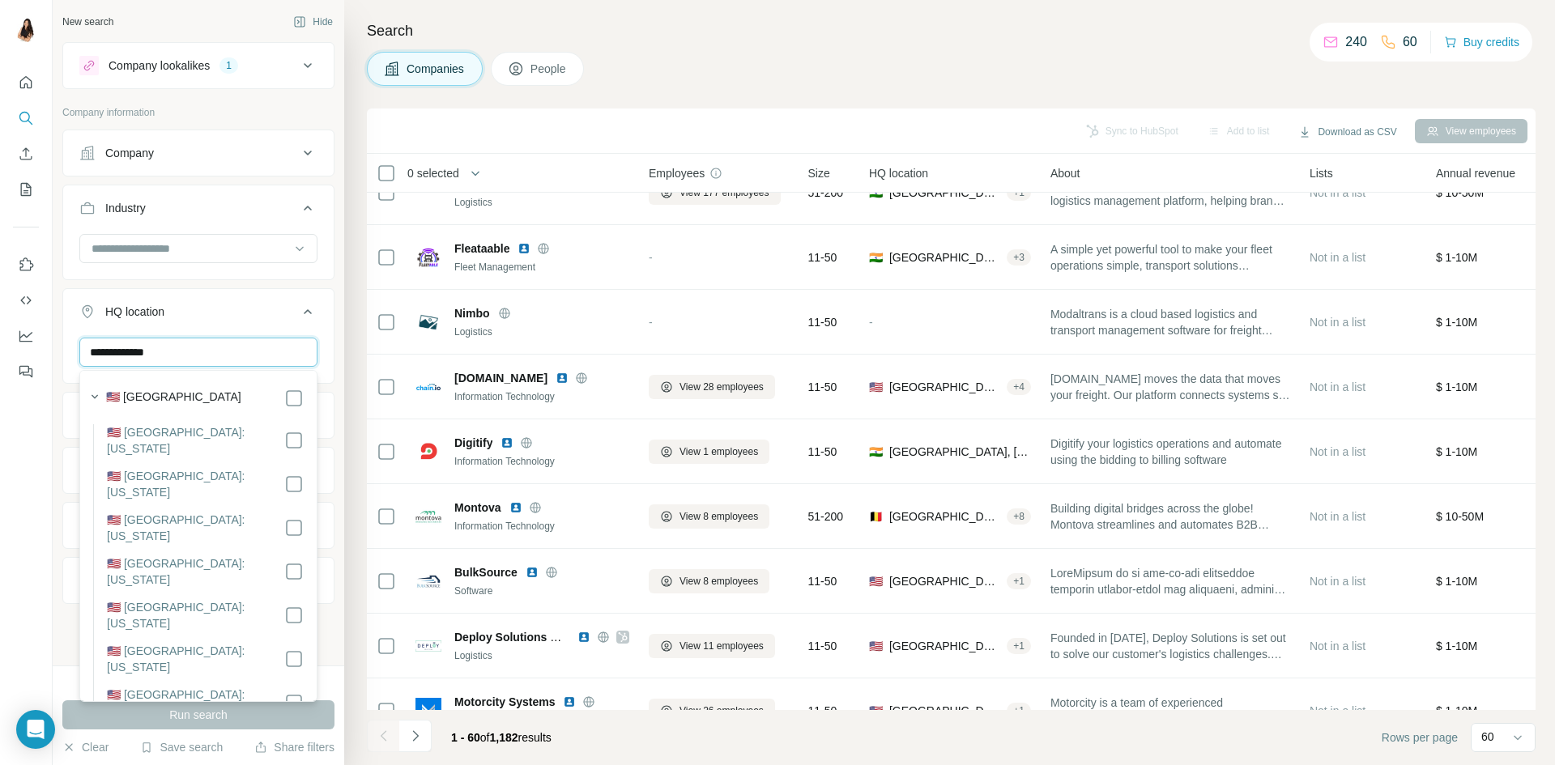
type input "**********"
click at [160, 399] on label "🇺🇸 [GEOGRAPHIC_DATA]" at bounding box center [173, 398] width 135 height 19
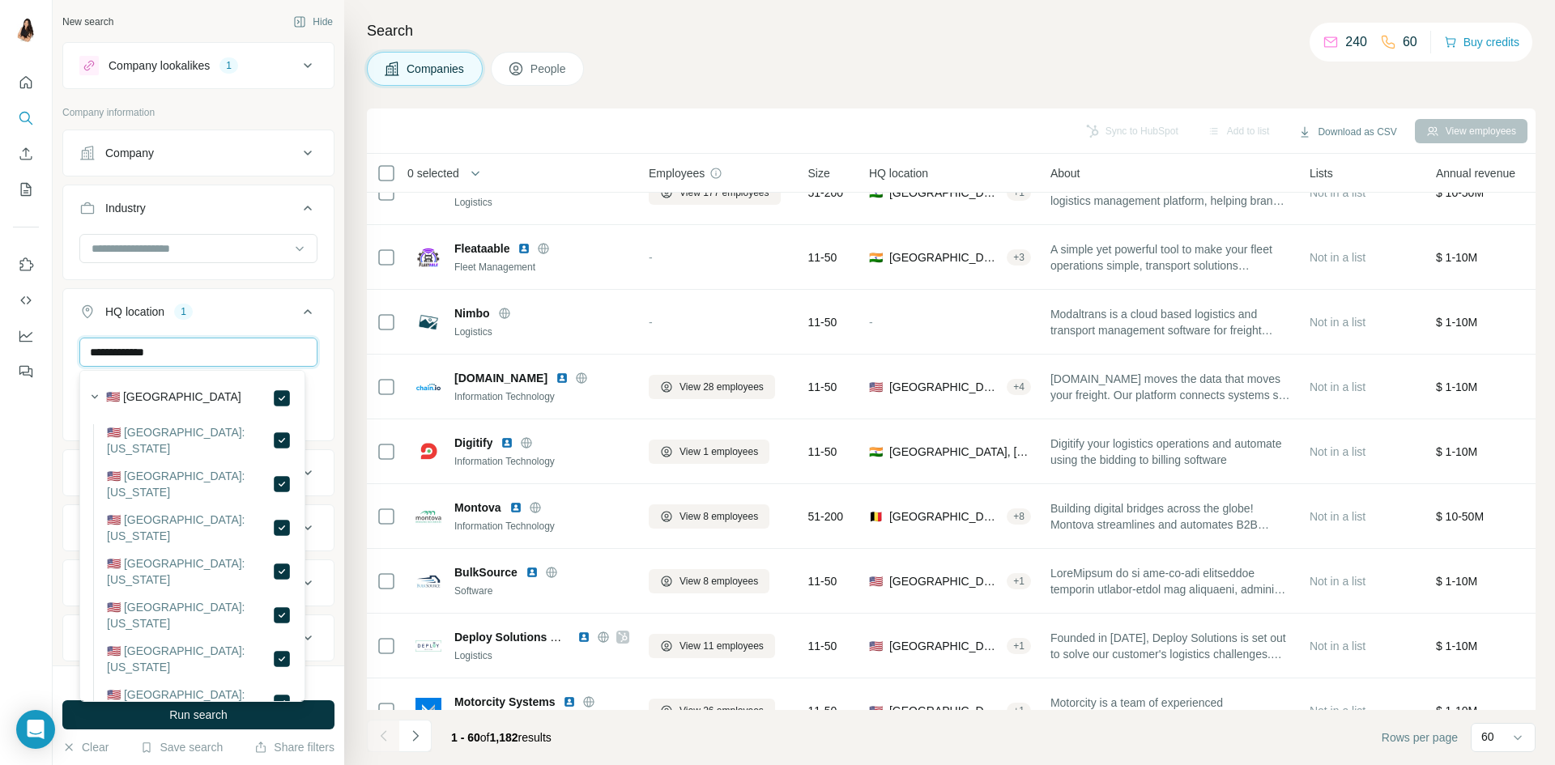
click at [231, 347] on input "**********" at bounding box center [198, 352] width 238 height 29
click at [226, 727] on button "Run search" at bounding box center [198, 715] width 272 height 29
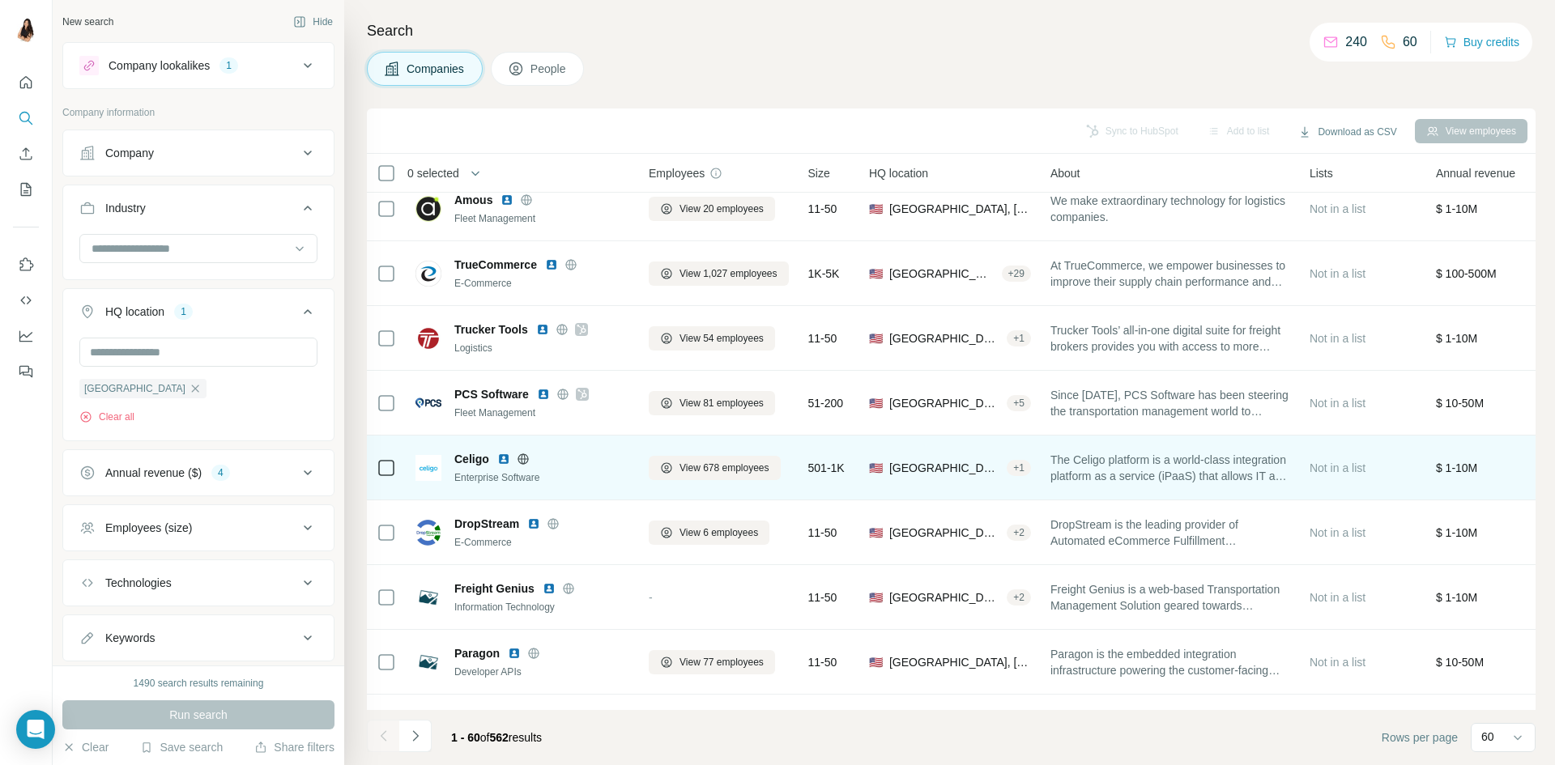
scroll to position [1215, 0]
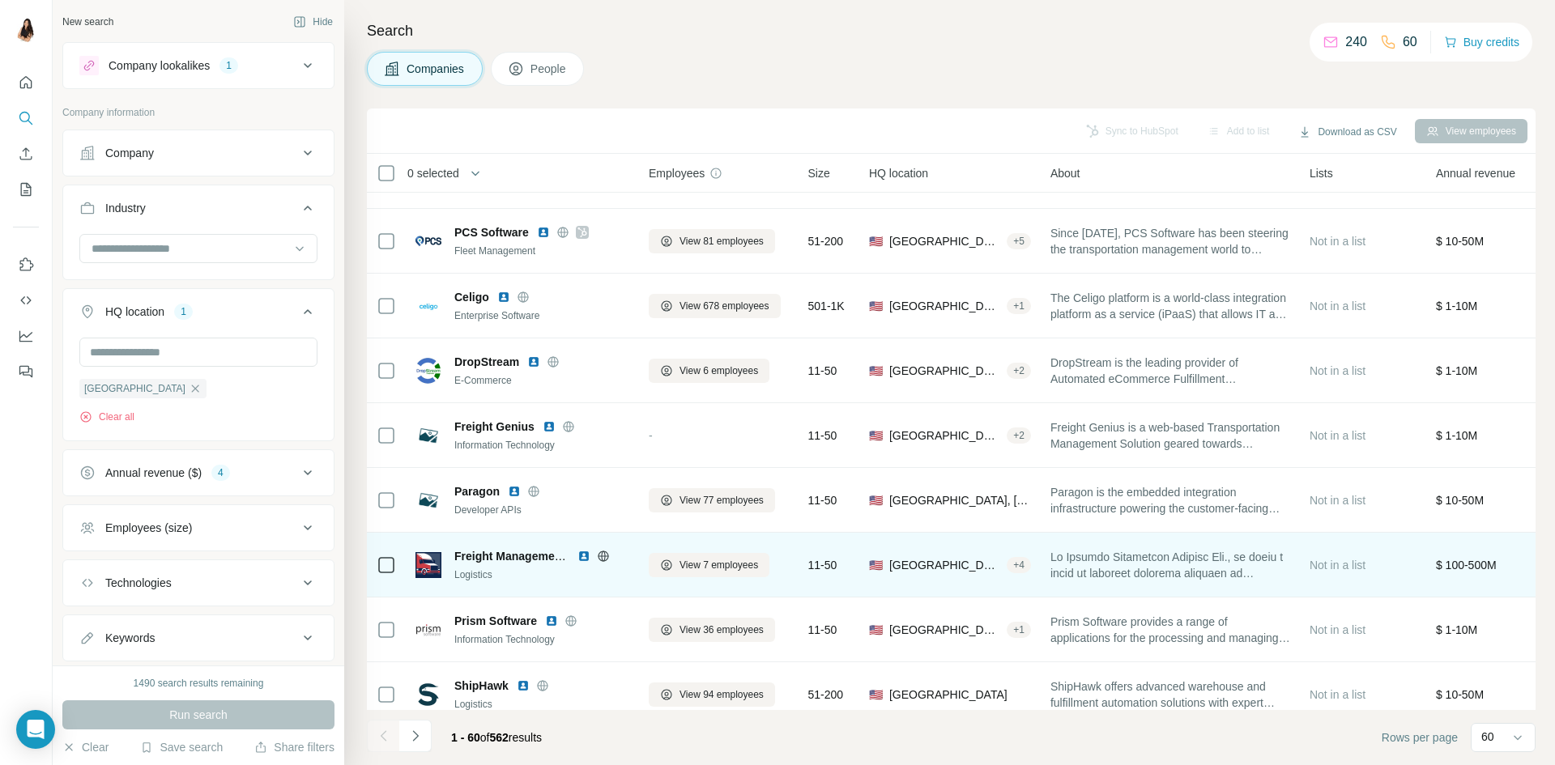
click at [583, 558] on img at bounding box center [583, 556] width 13 height 13
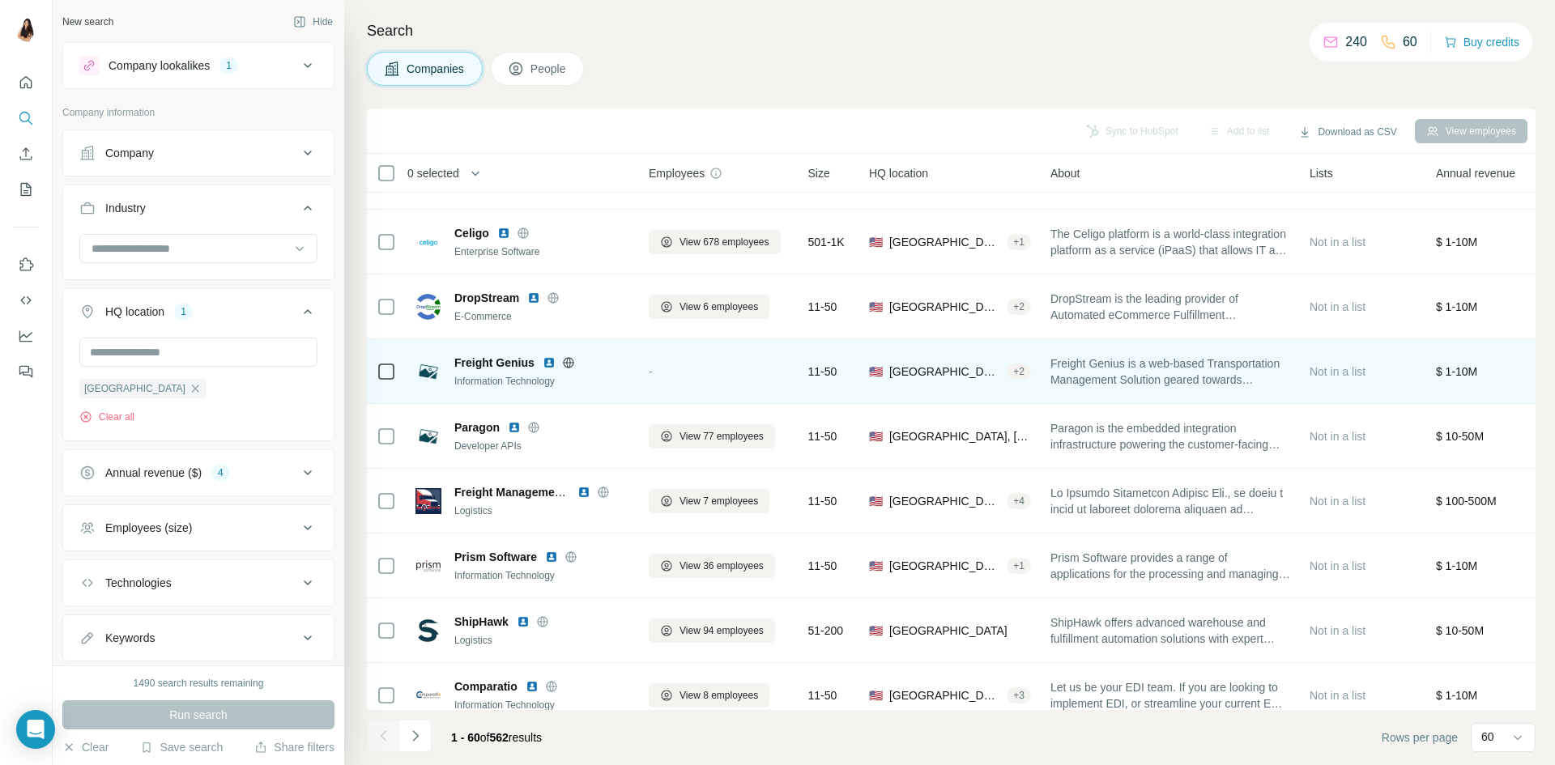
scroll to position [1296, 0]
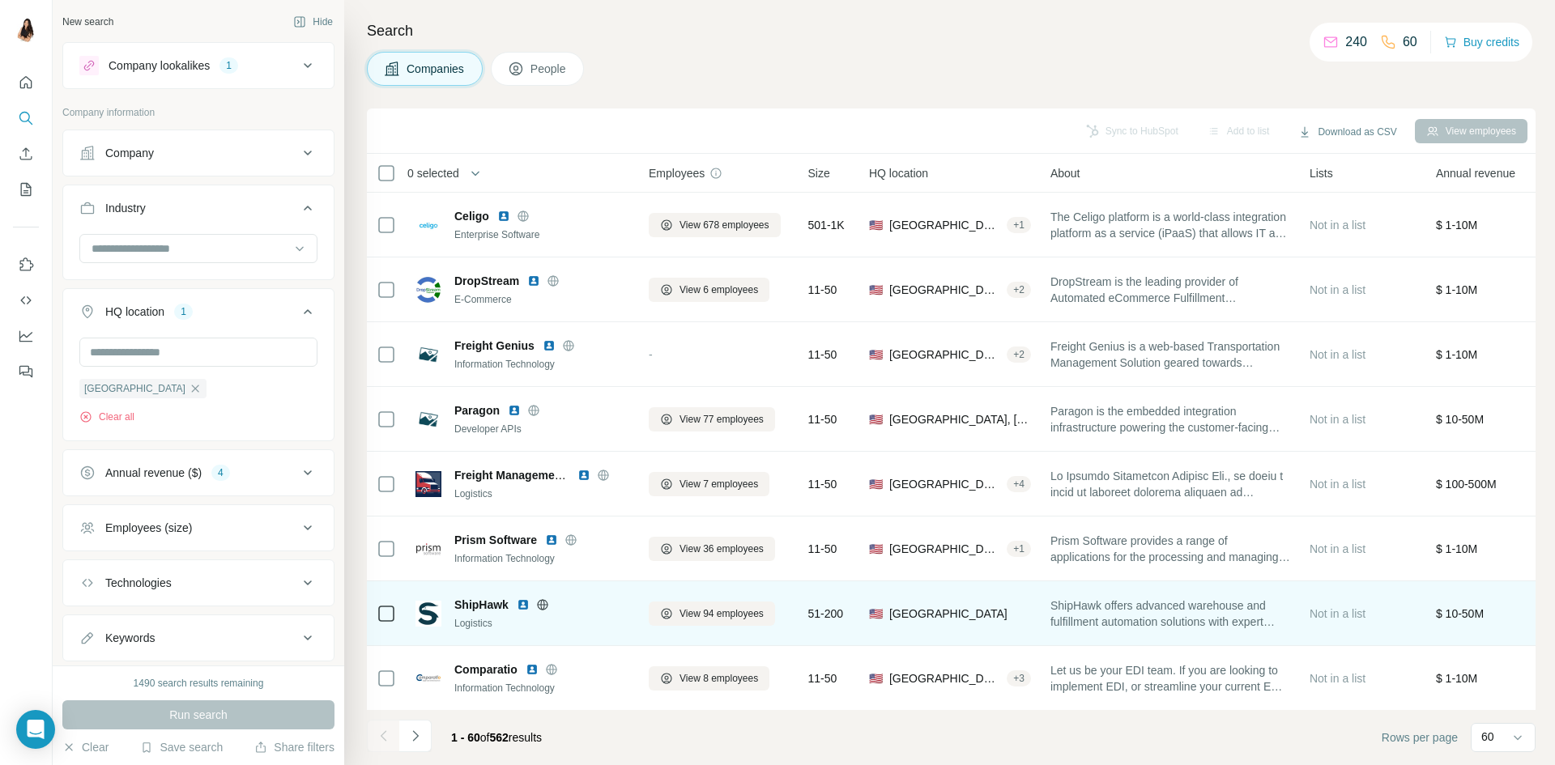
click at [528, 607] on img at bounding box center [523, 605] width 13 height 13
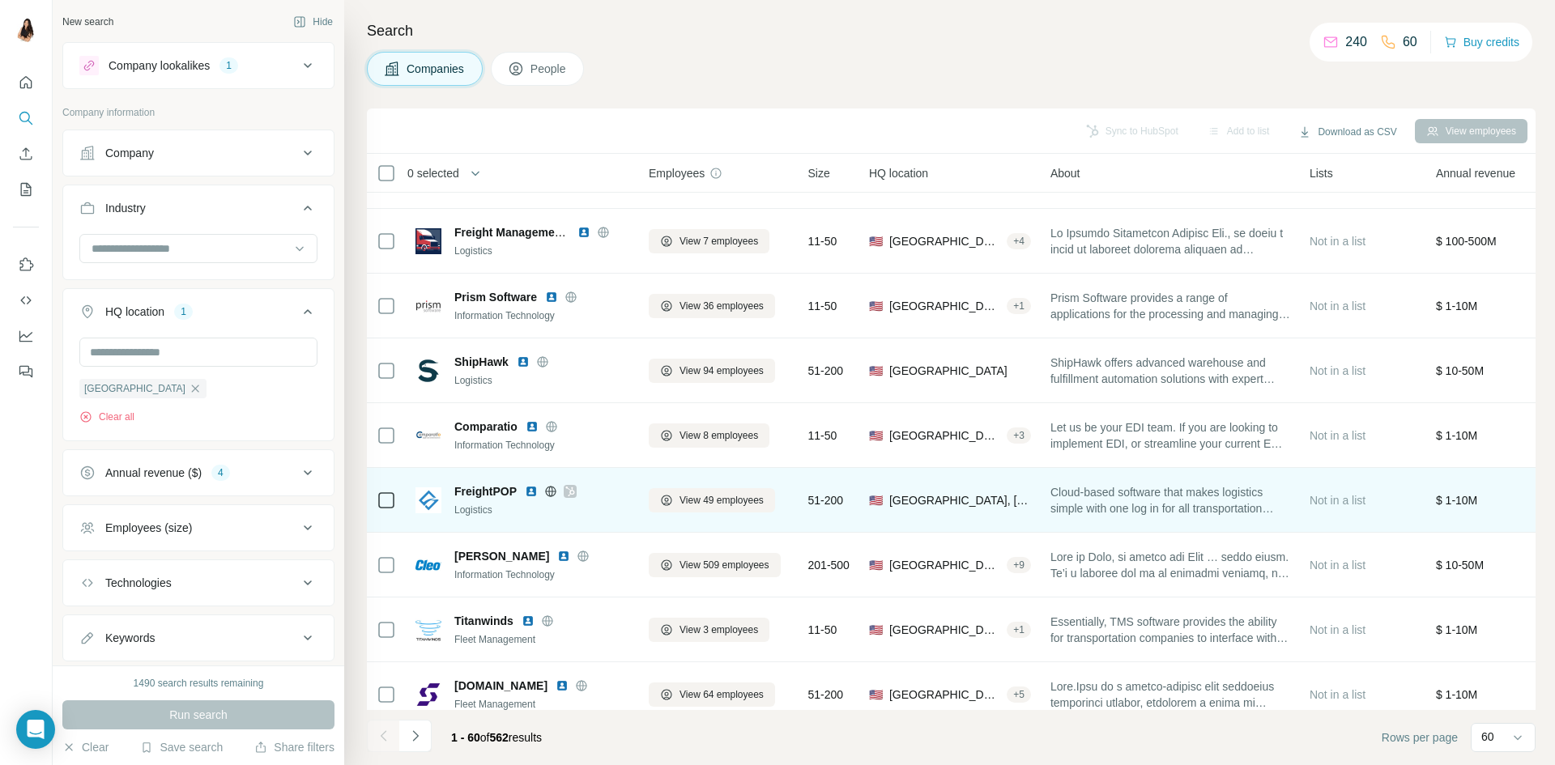
scroll to position [1620, 0]
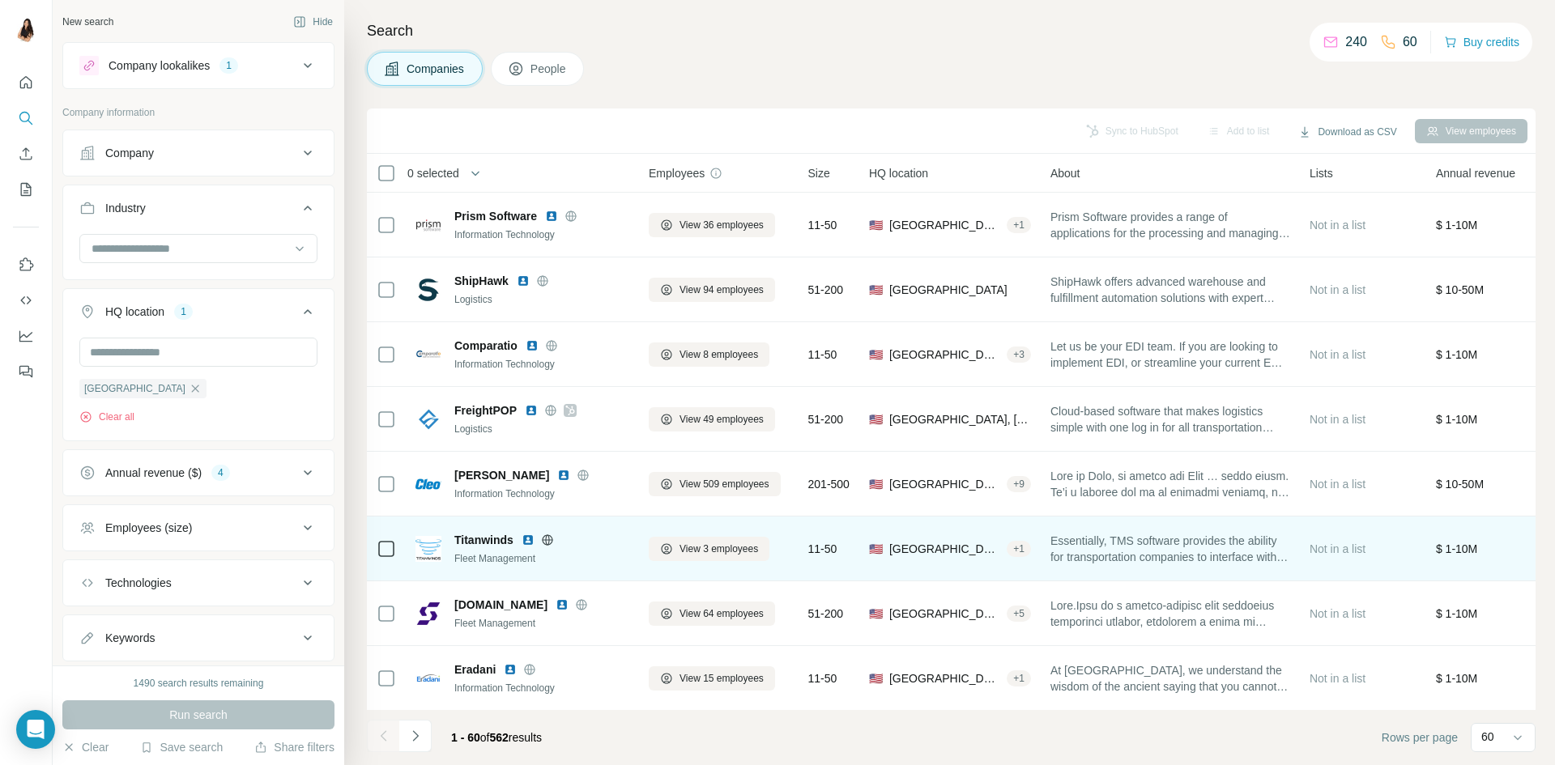
click at [531, 547] on div "Titanwinds" at bounding box center [541, 540] width 175 height 16
click at [528, 541] on img at bounding box center [528, 540] width 13 height 13
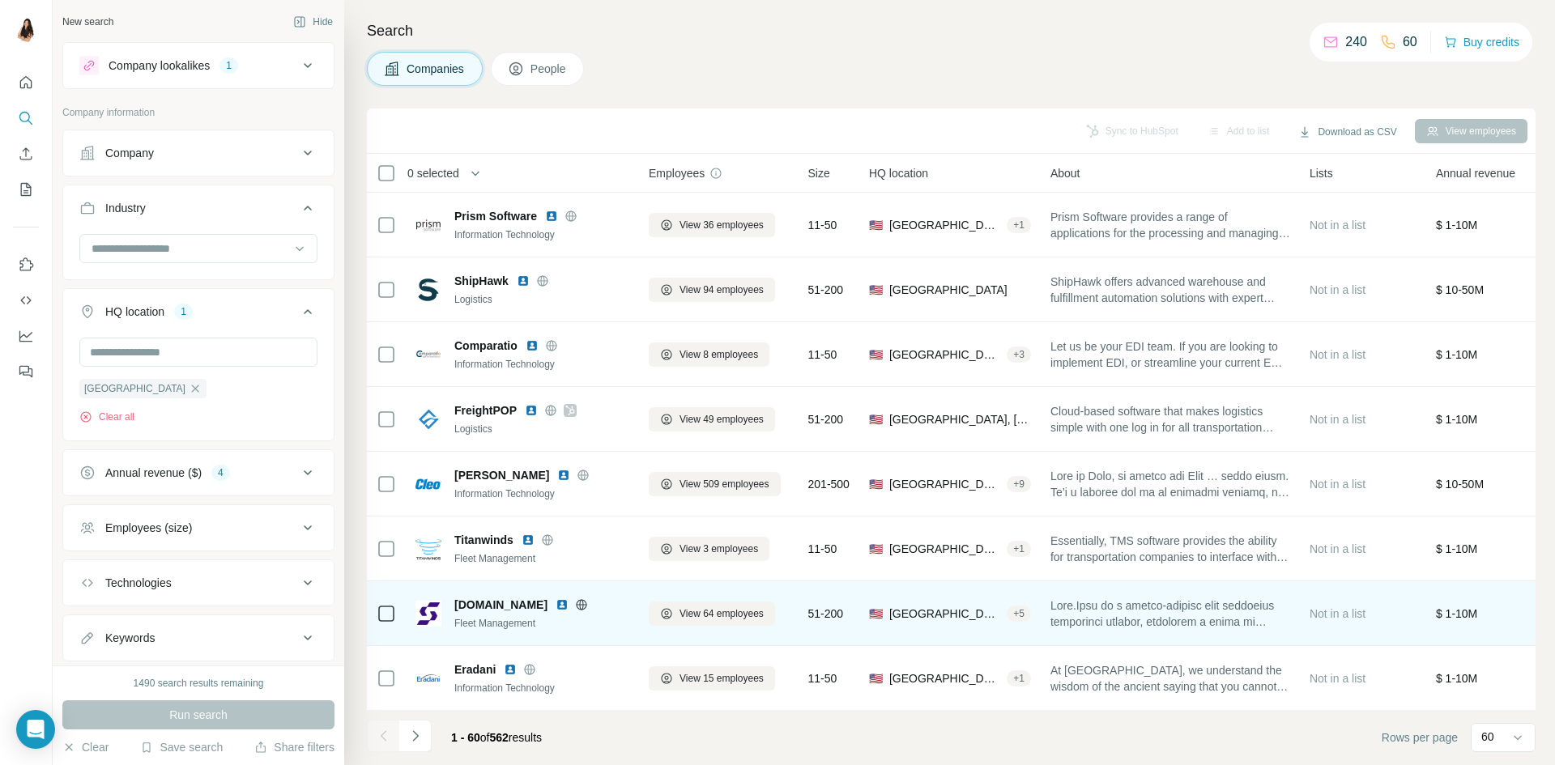
click at [556, 599] on img at bounding box center [562, 605] width 13 height 13
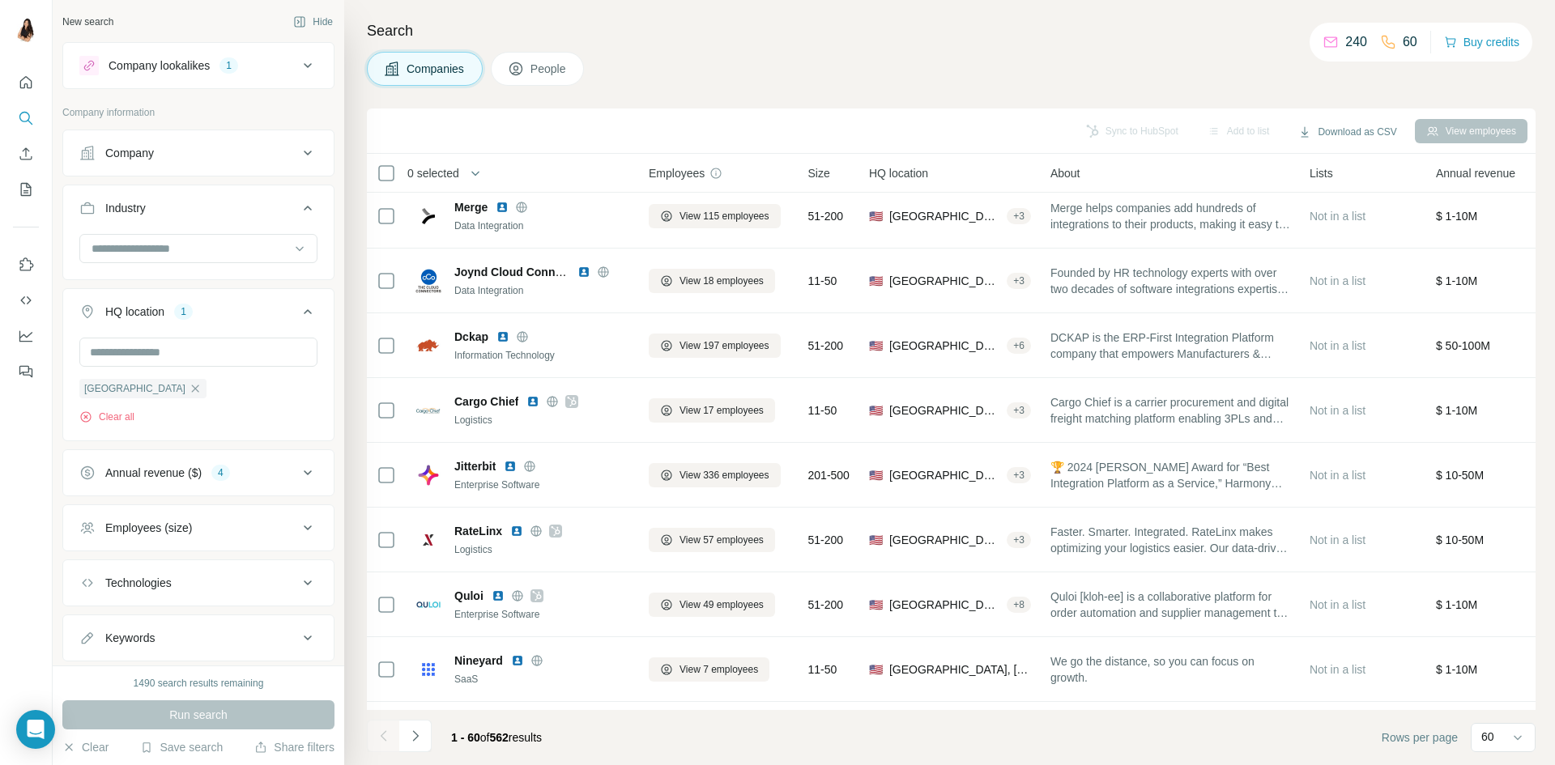
scroll to position [2511, 0]
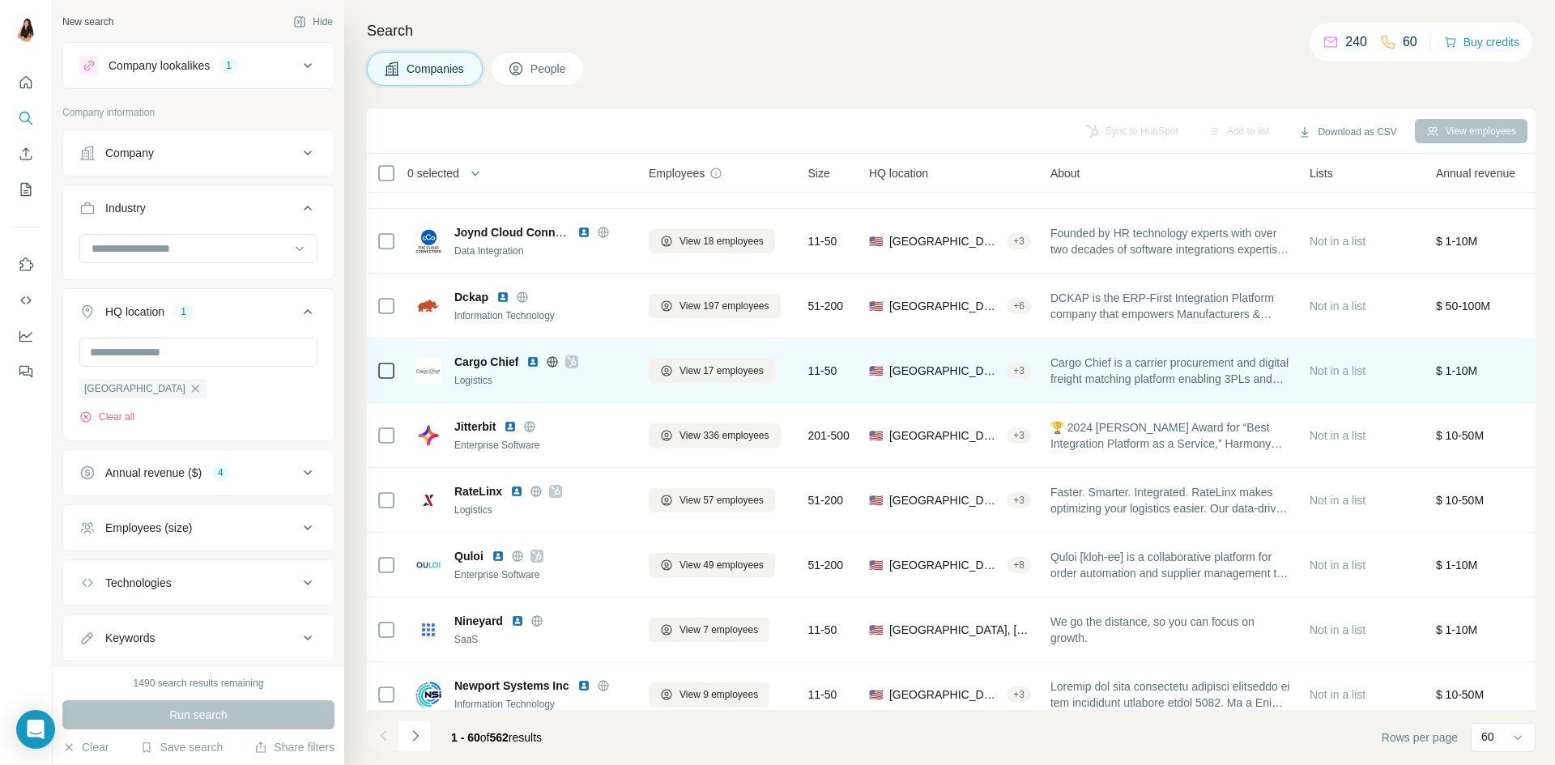
click at [534, 361] on img at bounding box center [532, 362] width 13 height 13
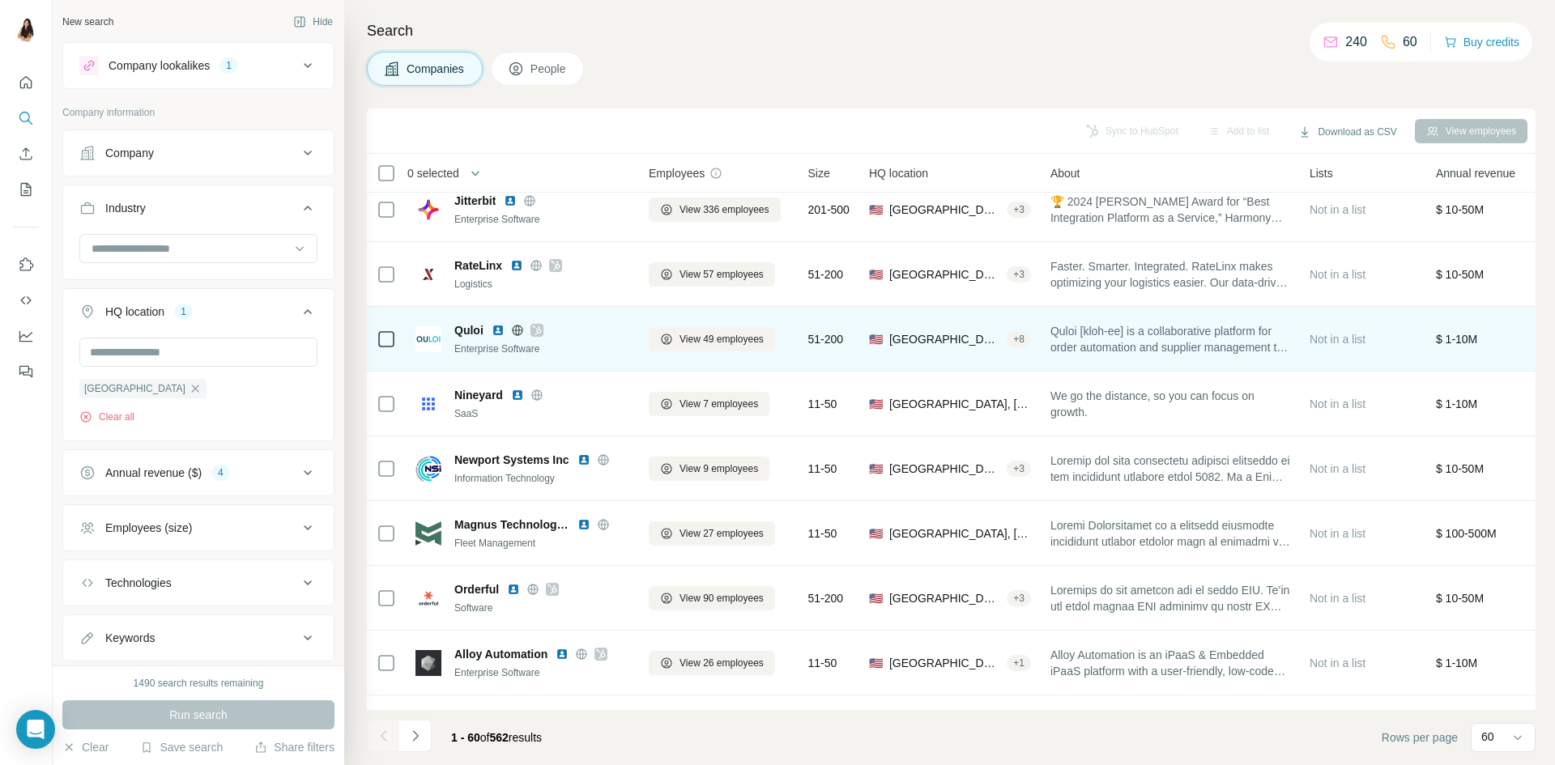
scroll to position [2754, 0]
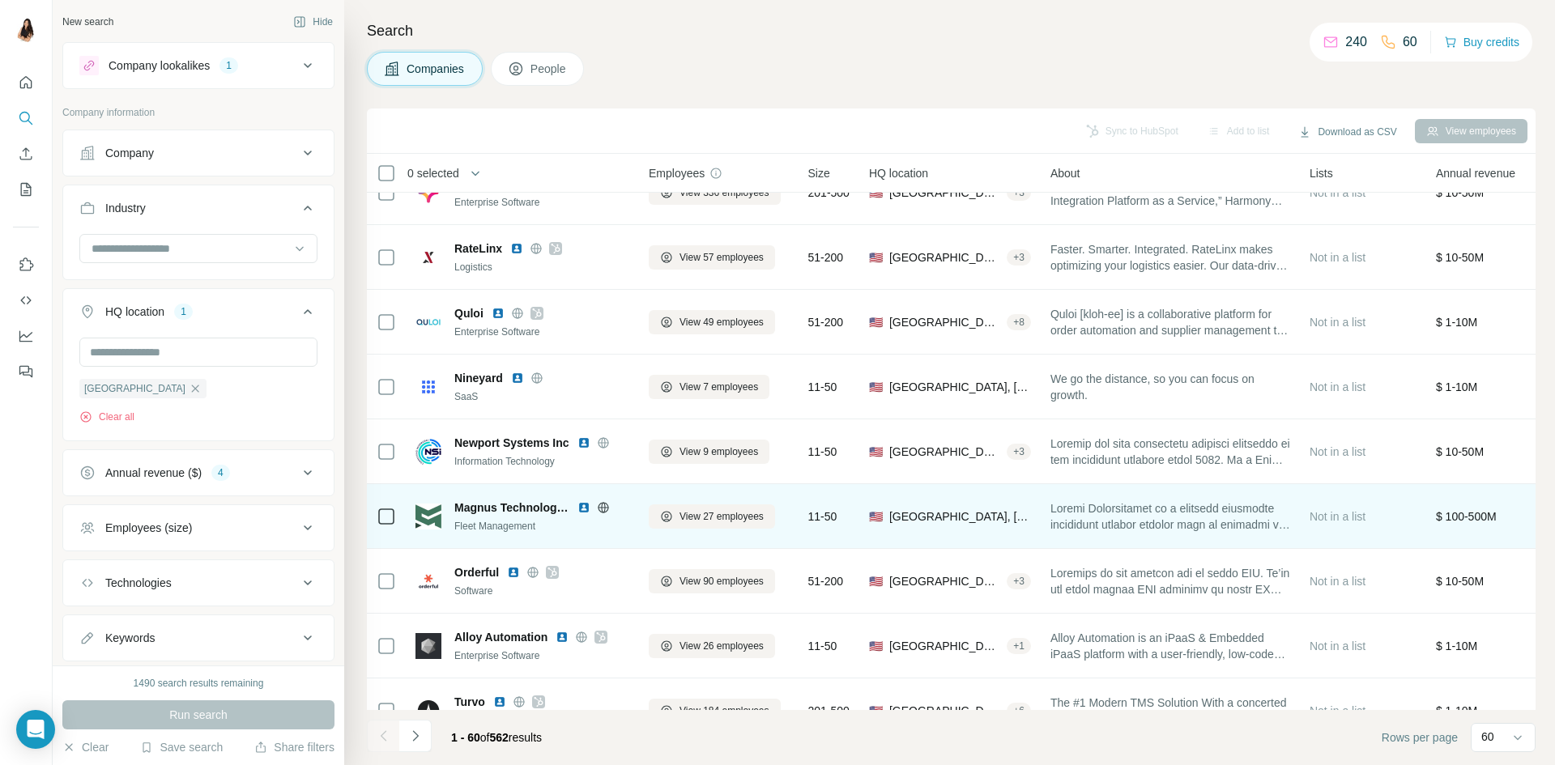
click at [587, 512] on img at bounding box center [583, 507] width 13 height 13
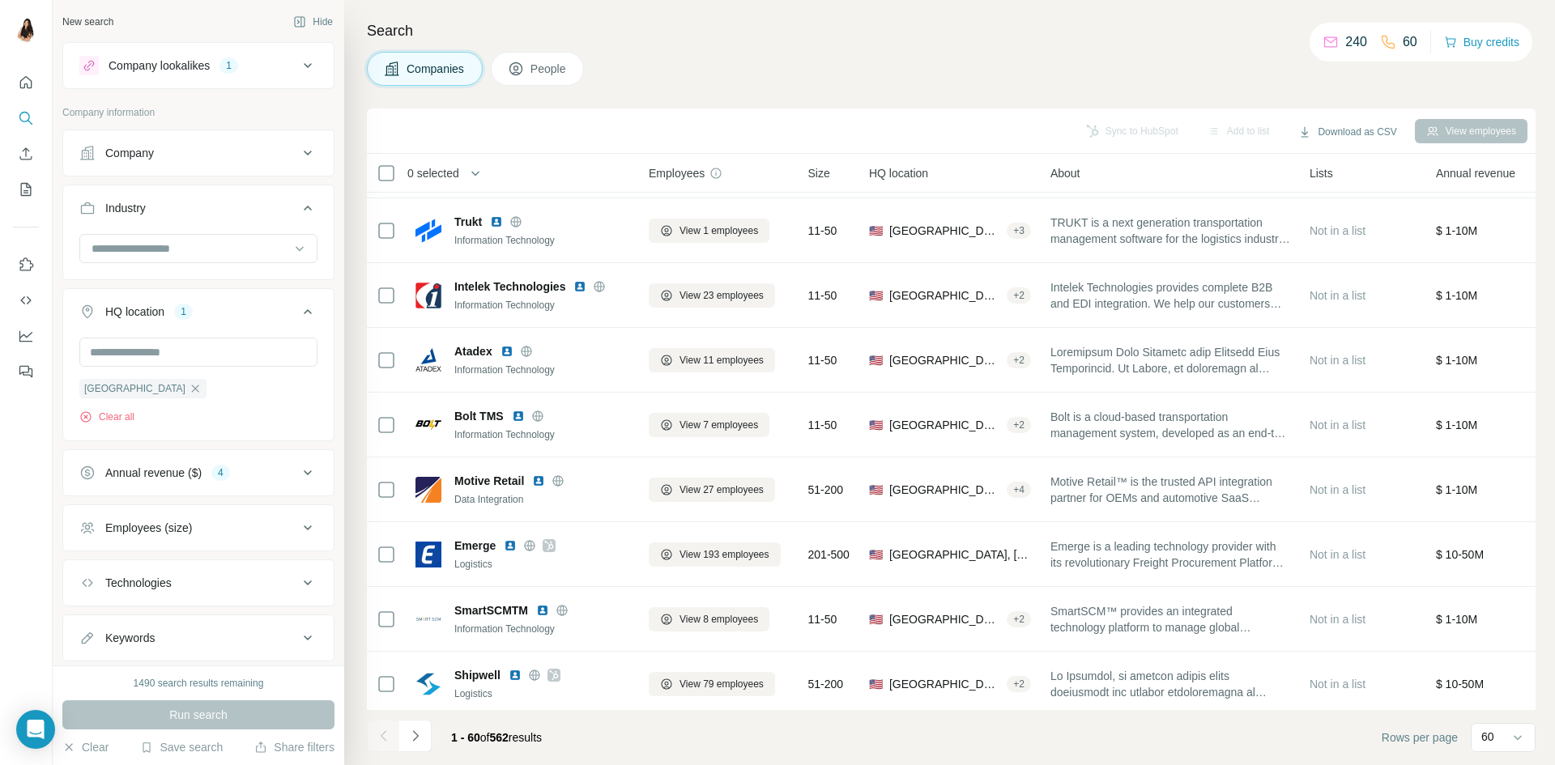
scroll to position [0, 0]
